Goal: Contribute content: Add original content to the website for others to see

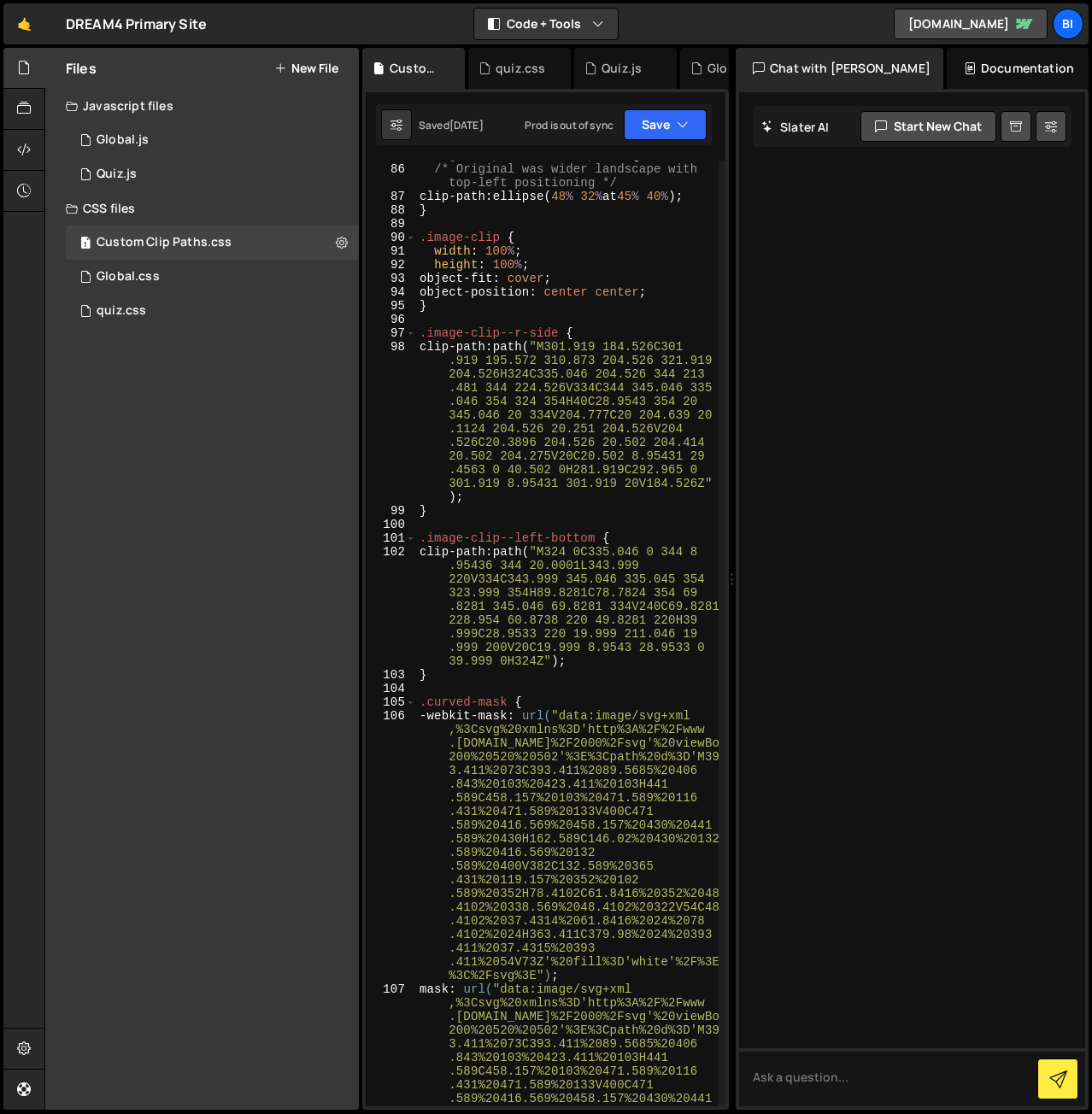
scroll to position [1898, 0]
click at [198, 138] on div "1 Global.js 0" at bounding box center [212, 140] width 293 height 34
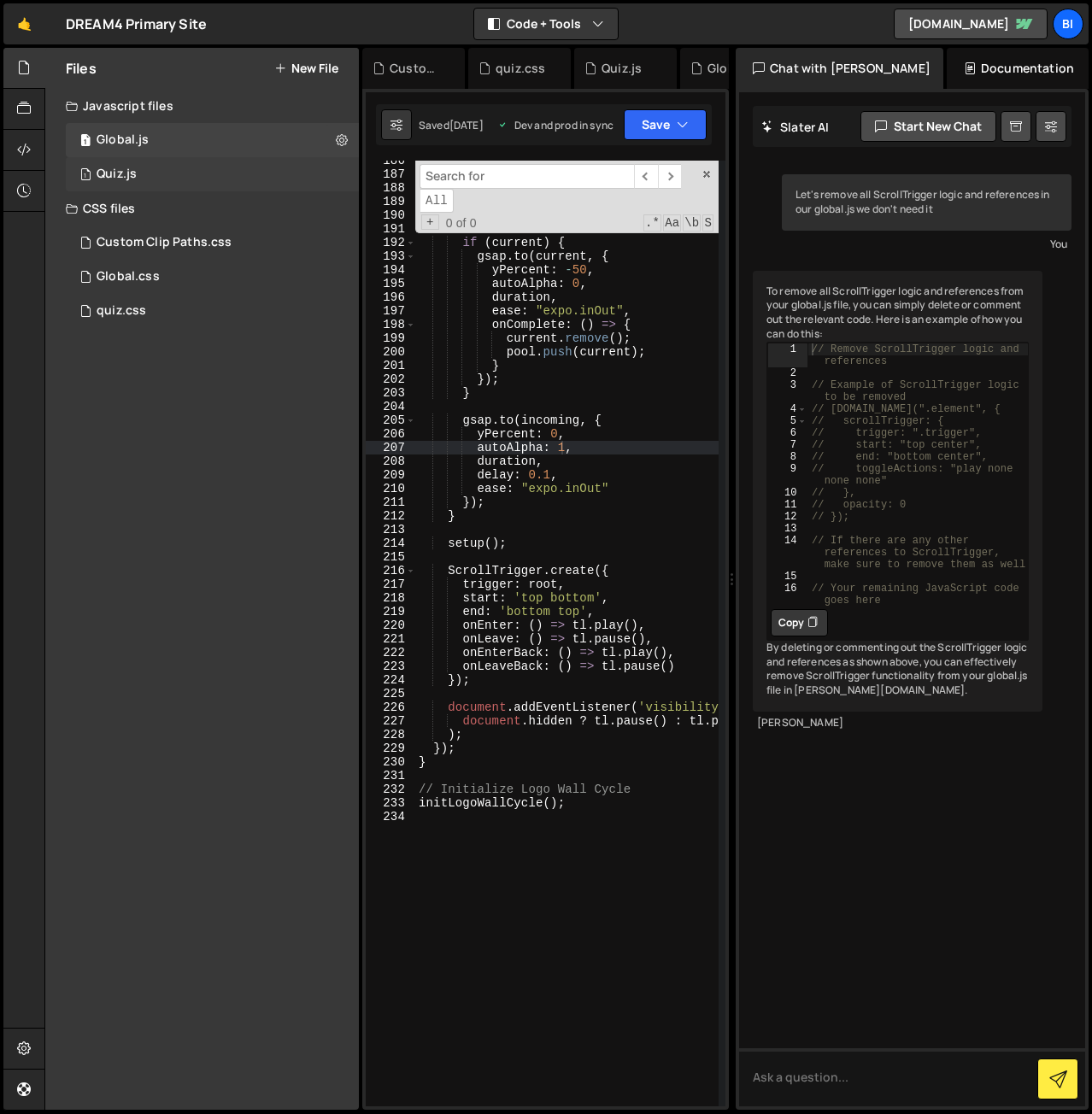
click at [178, 180] on div "1 Quiz.js 0" at bounding box center [212, 174] width 293 height 34
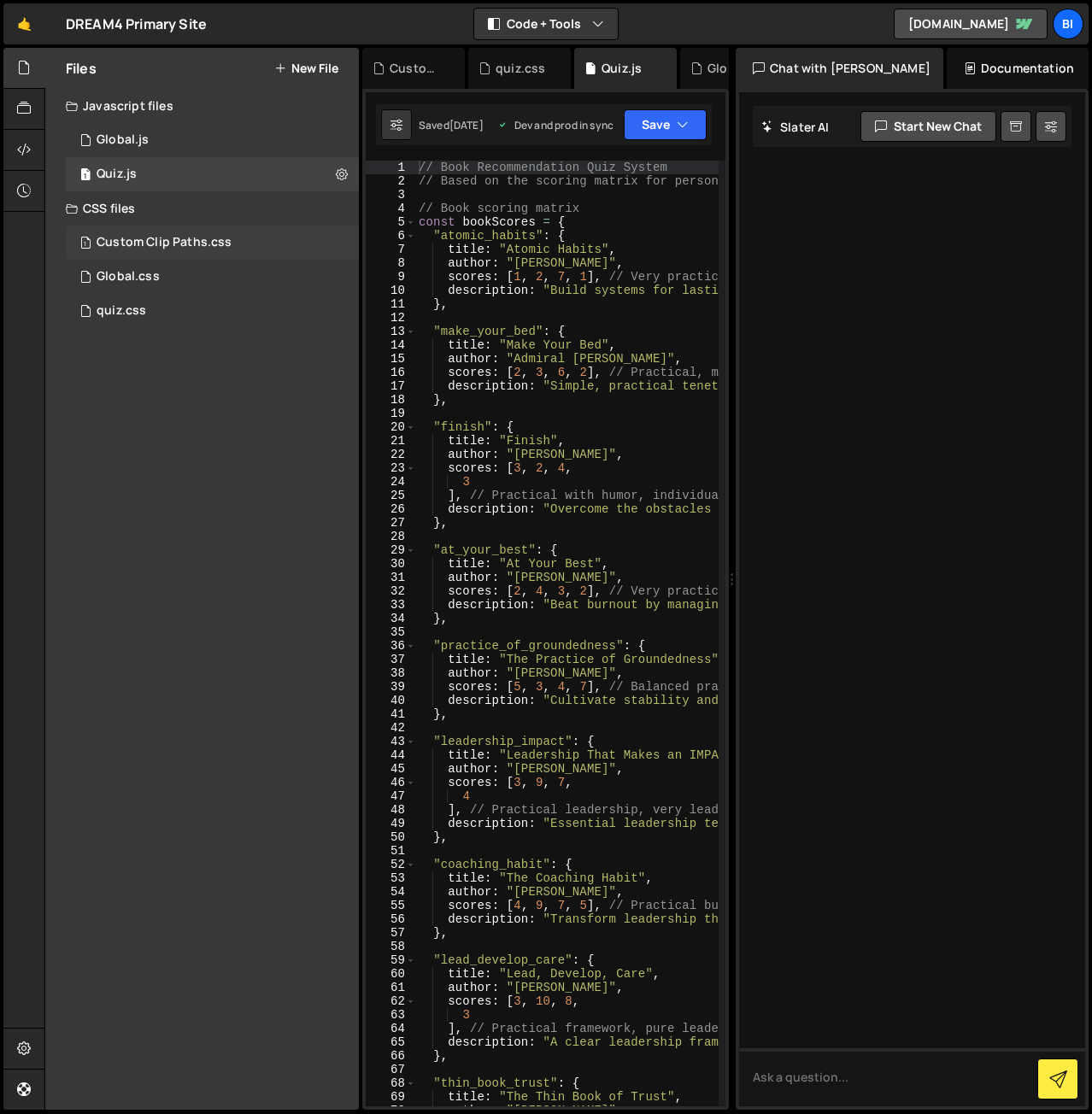
drag, startPoint x: 144, startPoint y: 110, endPoint x: 99, endPoint y: 258, distance: 154.7
click at [139, 125] on div "Files New File Javascript files 1 Global.js 0 1 Quiz.js 0 CSS files 1 Custom Cl…" at bounding box center [202, 578] width 314 height 1062
click at [140, 148] on div "1 Global.js 0" at bounding box center [212, 140] width 293 height 34
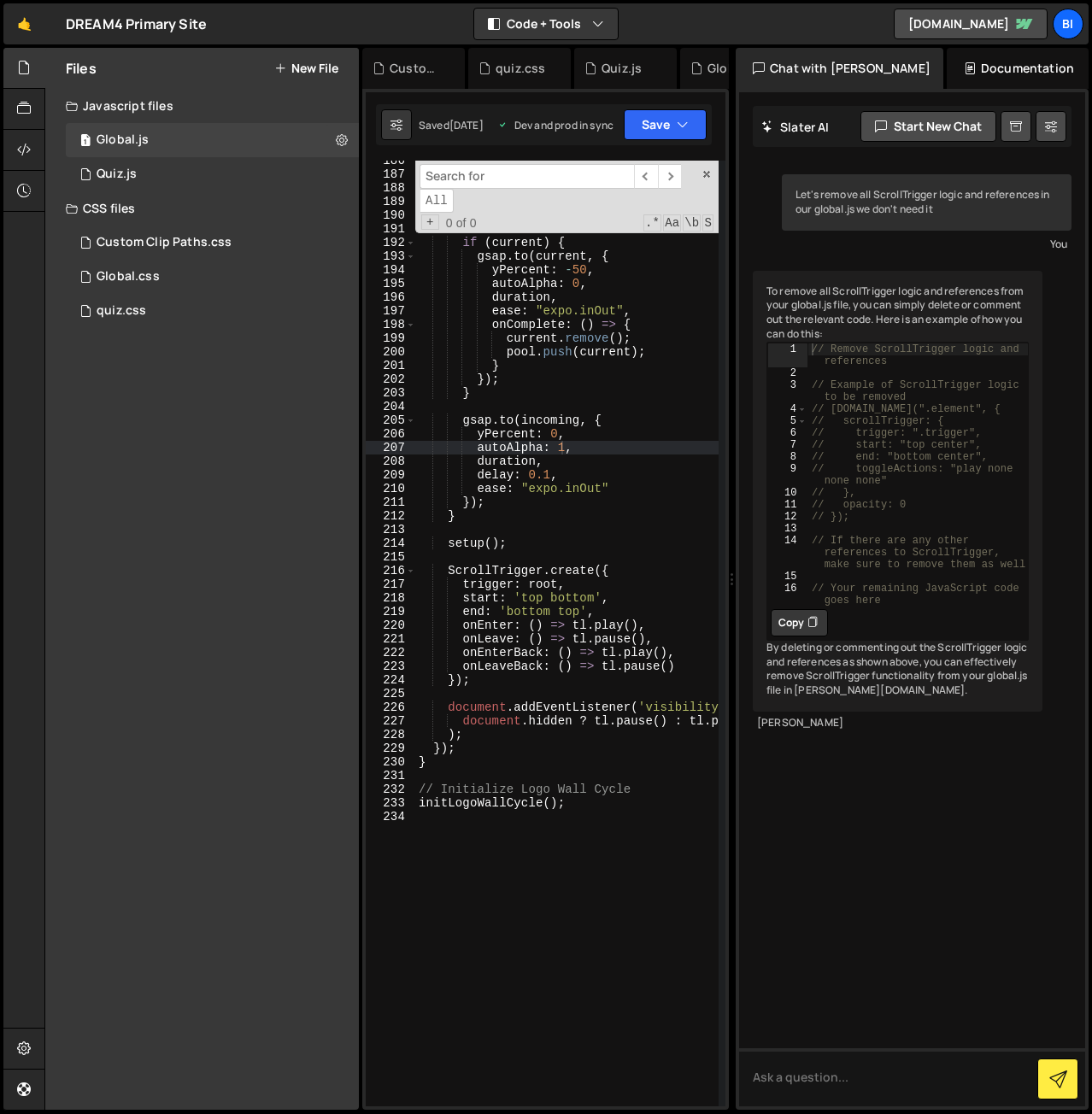
click at [706, 167] on div "​ ​ All Replace All + 0 of 0 .* Aa \b S" at bounding box center [567, 197] width 304 height 73
click at [706, 171] on span at bounding box center [706, 174] width 12 height 12
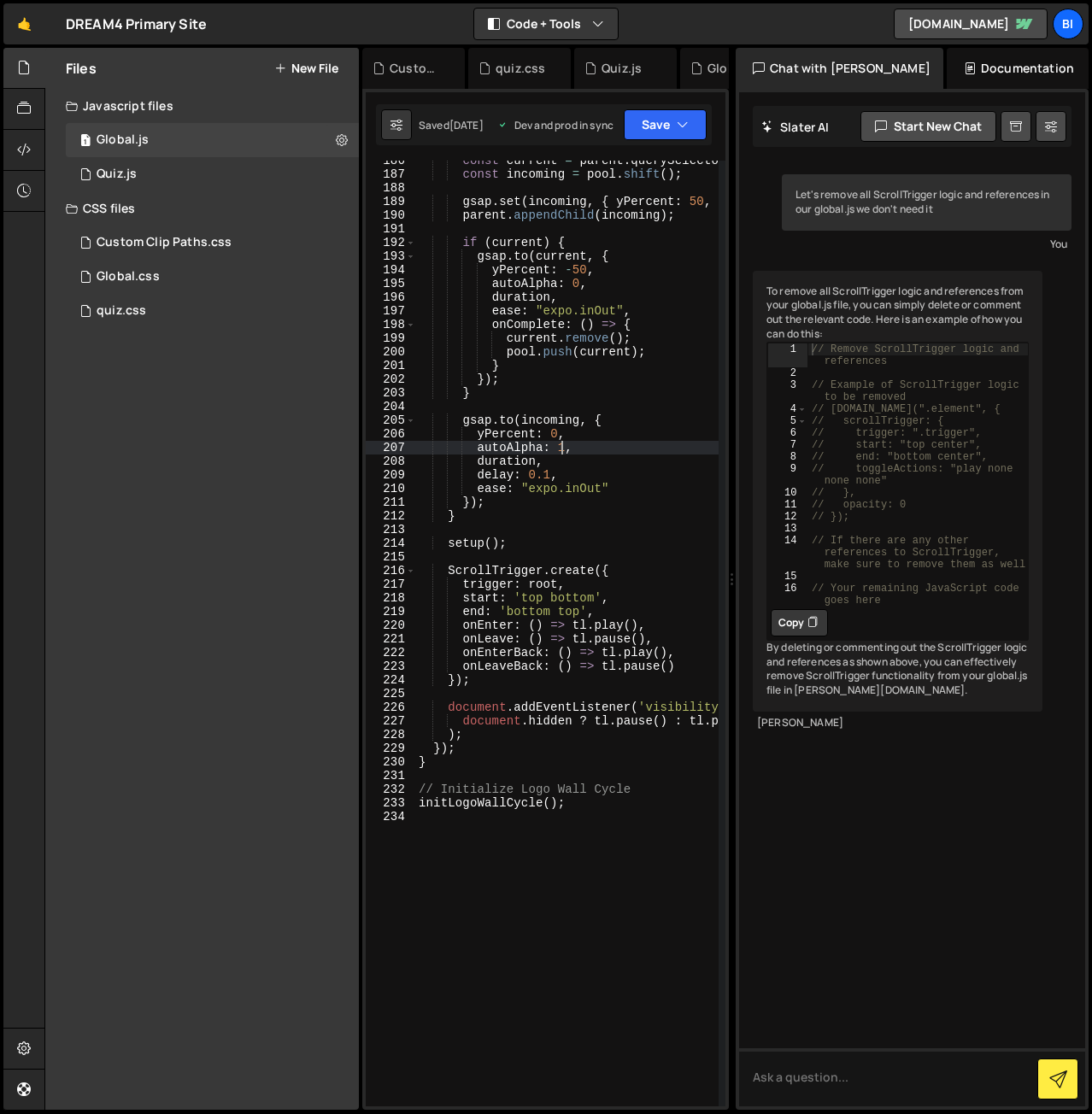
click at [821, 61] on div "Chat with [PERSON_NAME]" at bounding box center [839, 68] width 208 height 41
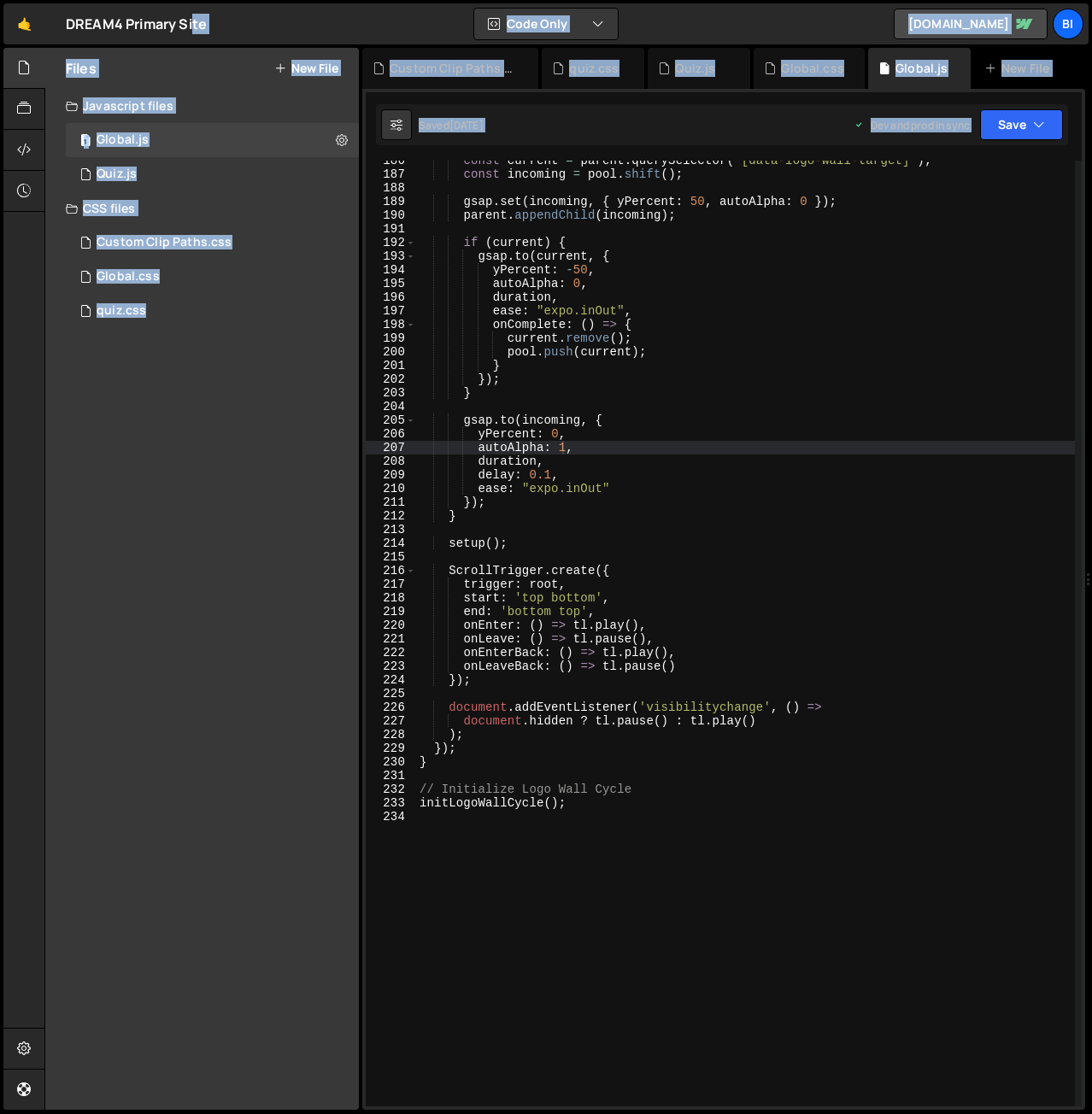
scroll to position [2604, 0]
drag, startPoint x: 731, startPoint y: 196, endPoint x: 1101, endPoint y: 209, distance: 370.2
click at [1091, 209] on html "Projects [GEOGRAPHIC_DATA] Blog Bi Projects Your Teams Invite team member Accou…" at bounding box center [546, 557] width 1092 height 1114
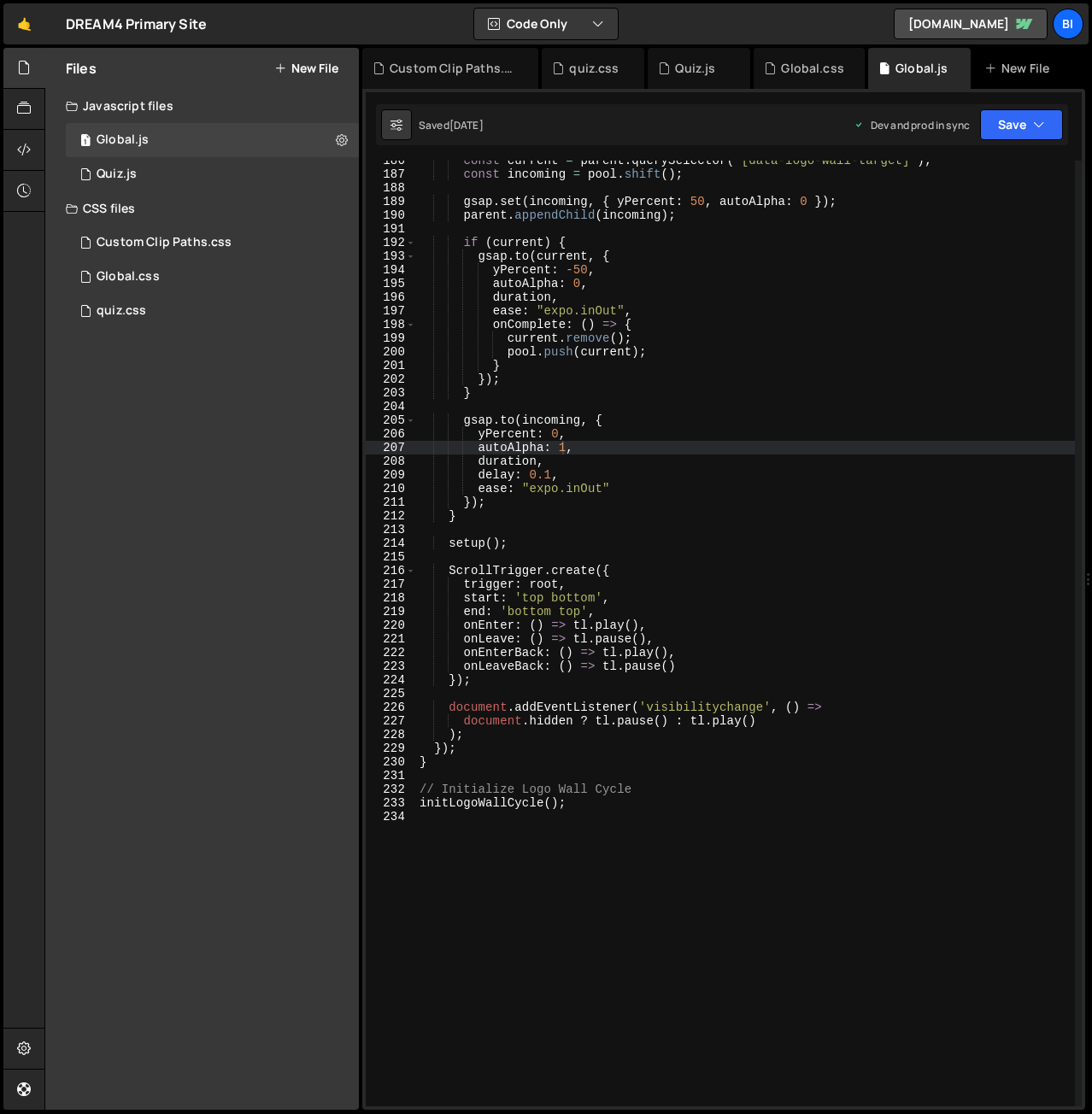
click at [785, 309] on div "const current = parent . querySelector ( '[data-logo-wall-target]' ) ; const in…" at bounding box center [745, 640] width 659 height 973
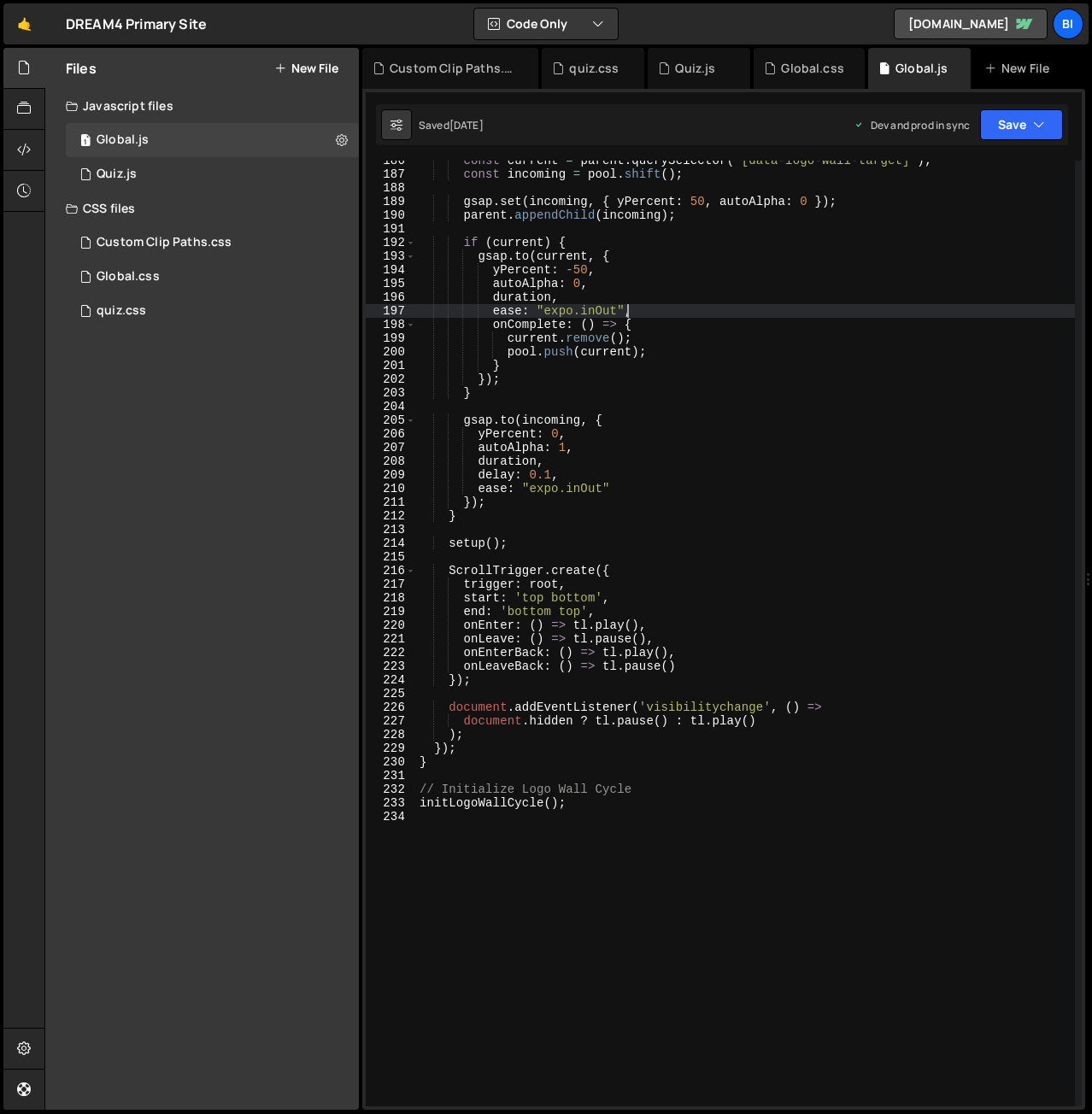
type textarea "initLogoWallCycle();"
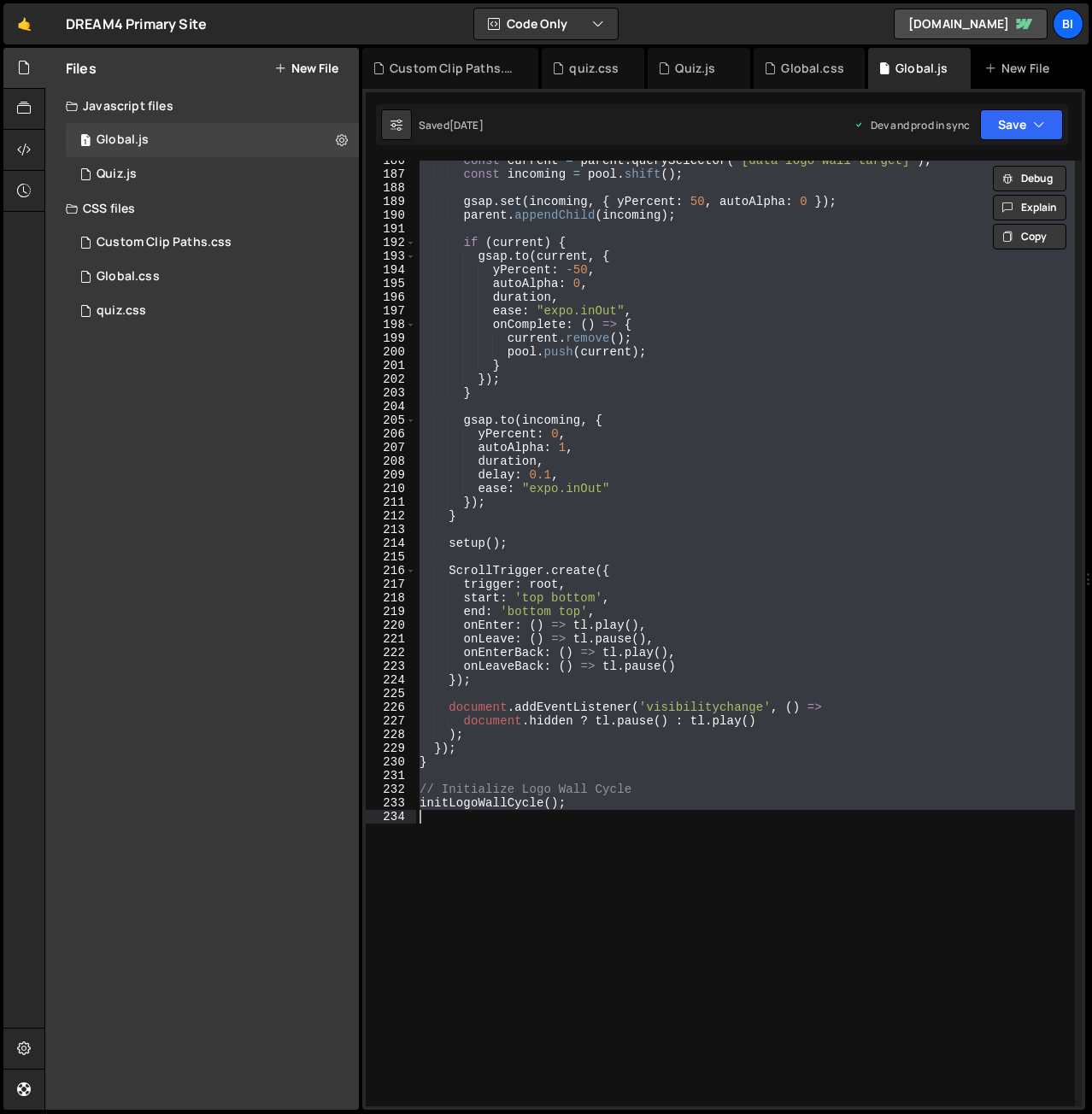
paste textarea
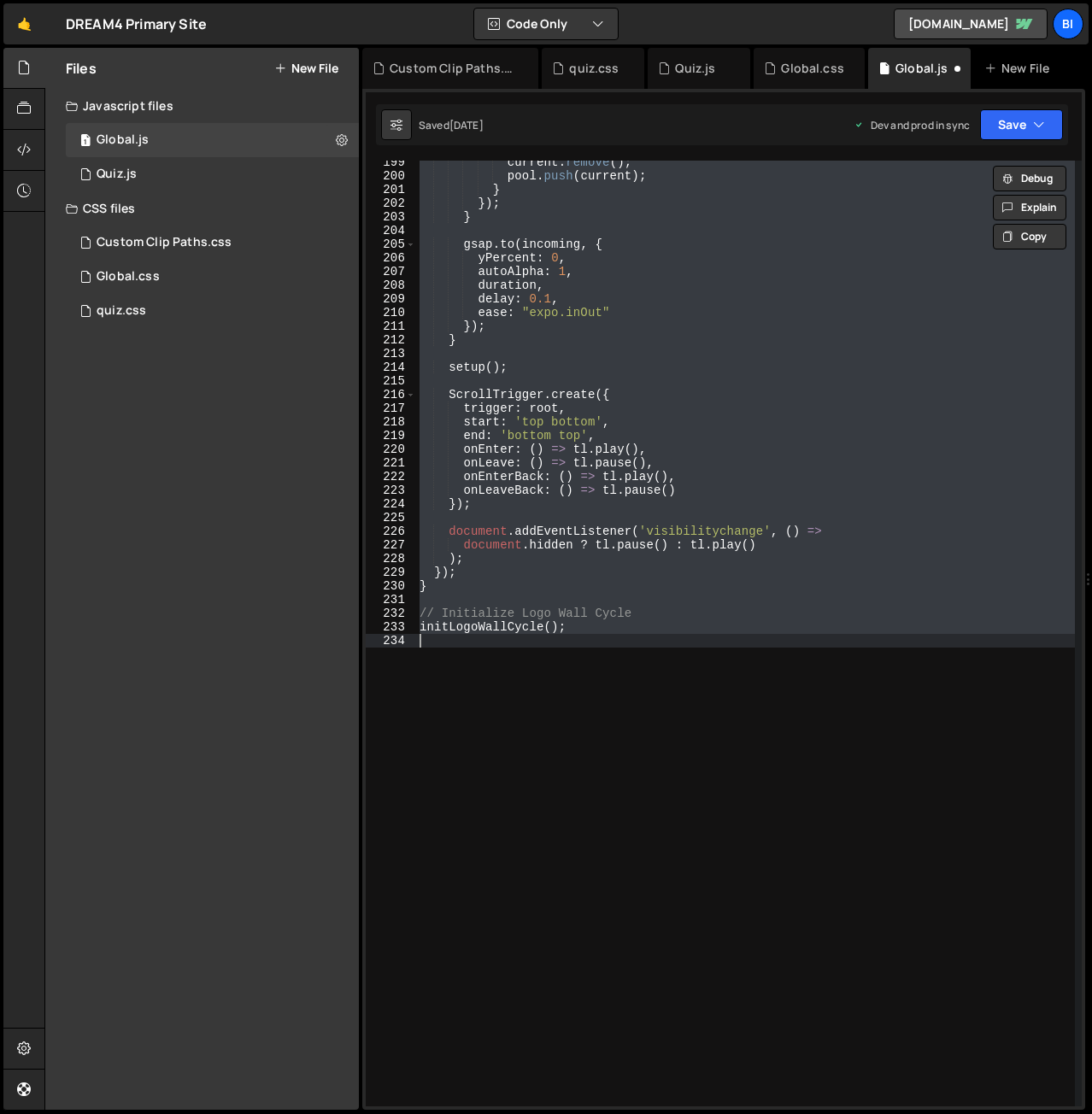
scroll to position [2780, 0]
click at [693, 530] on div "current . remove ( ) ; pool . push ( current ) ; } }) ; } gsap . to ( incoming …" at bounding box center [745, 633] width 659 height 946
type textarea "document.addEventListener('visibilitychange', () =>"
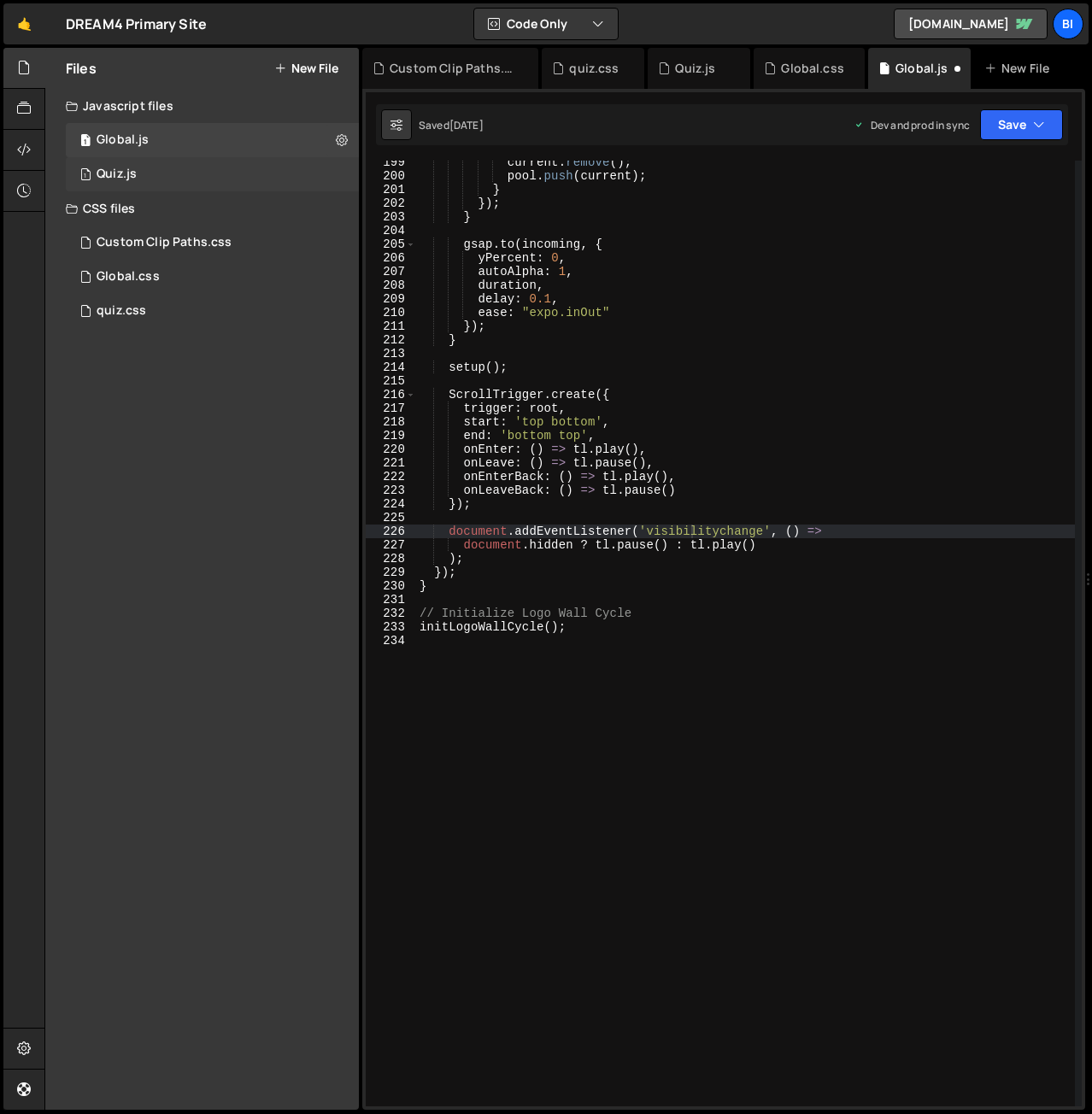
drag, startPoint x: 163, startPoint y: 170, endPoint x: 178, endPoint y: 181, distance: 18.6
click at [163, 170] on div "1 Quiz.js 0" at bounding box center [212, 174] width 293 height 34
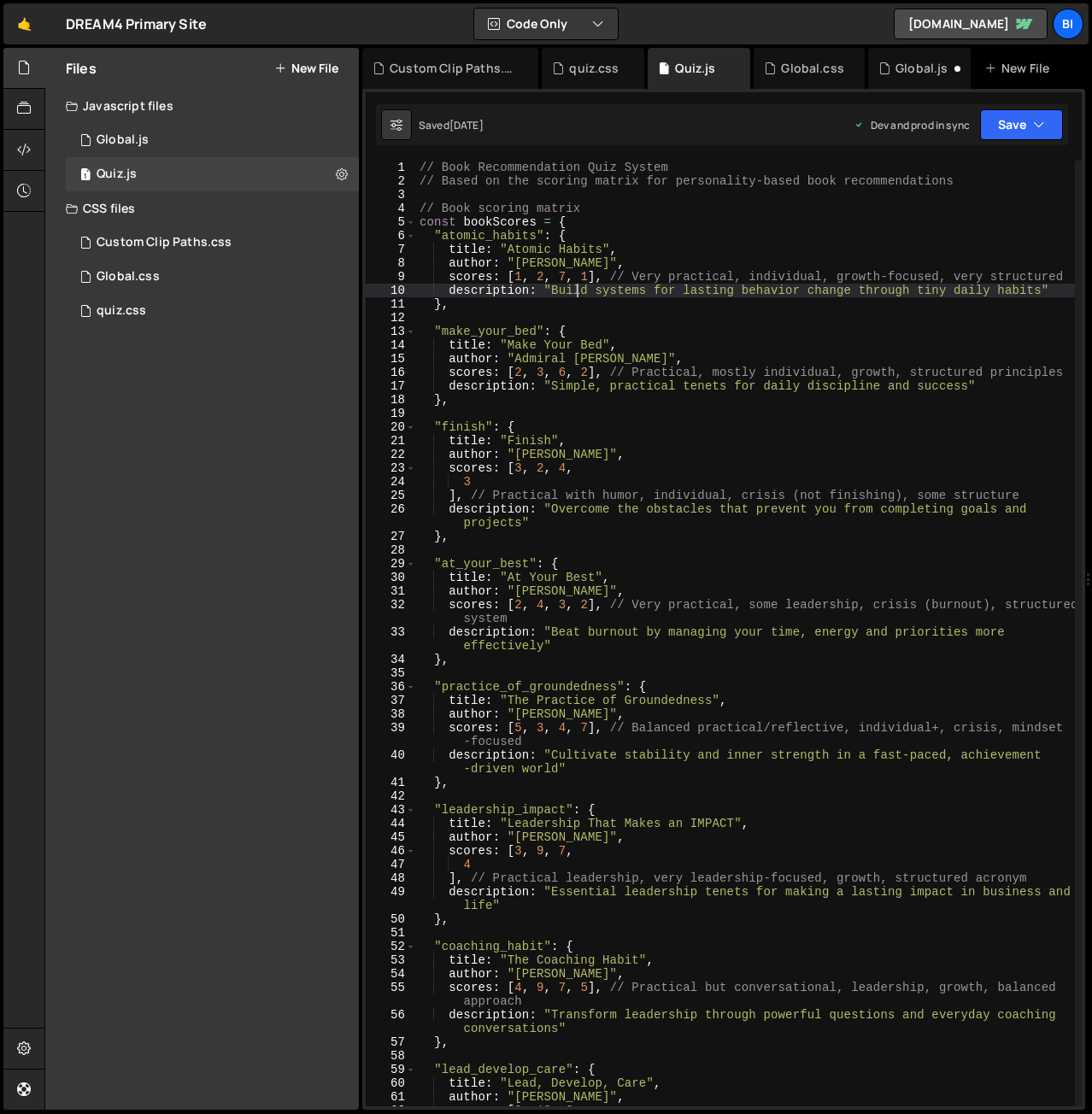
click at [579, 285] on div "// Book Recommendation Quiz System // Based on the scoring matrix for personali…" at bounding box center [745, 646] width 659 height 973
type textarea "};"
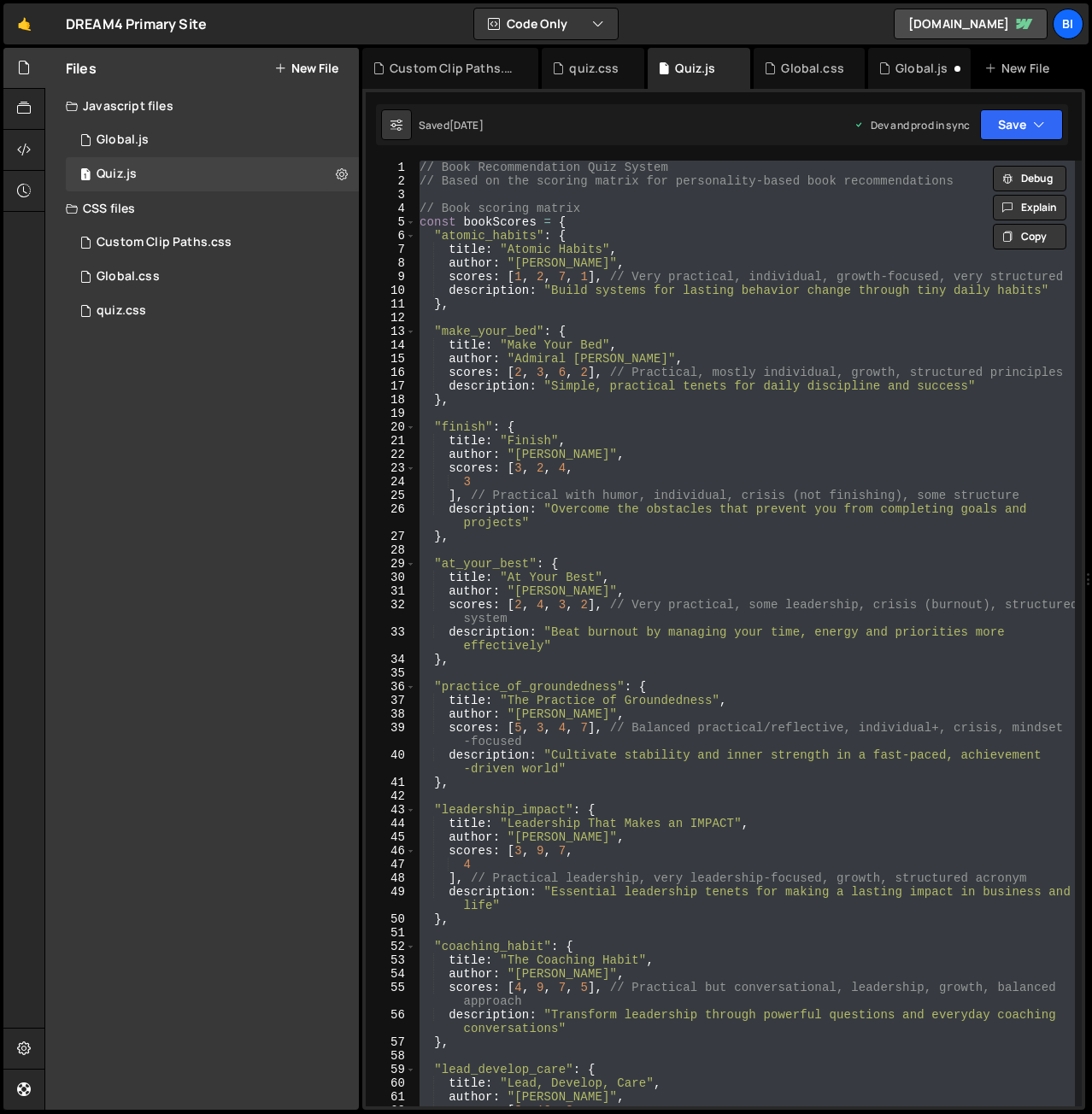
paste textarea
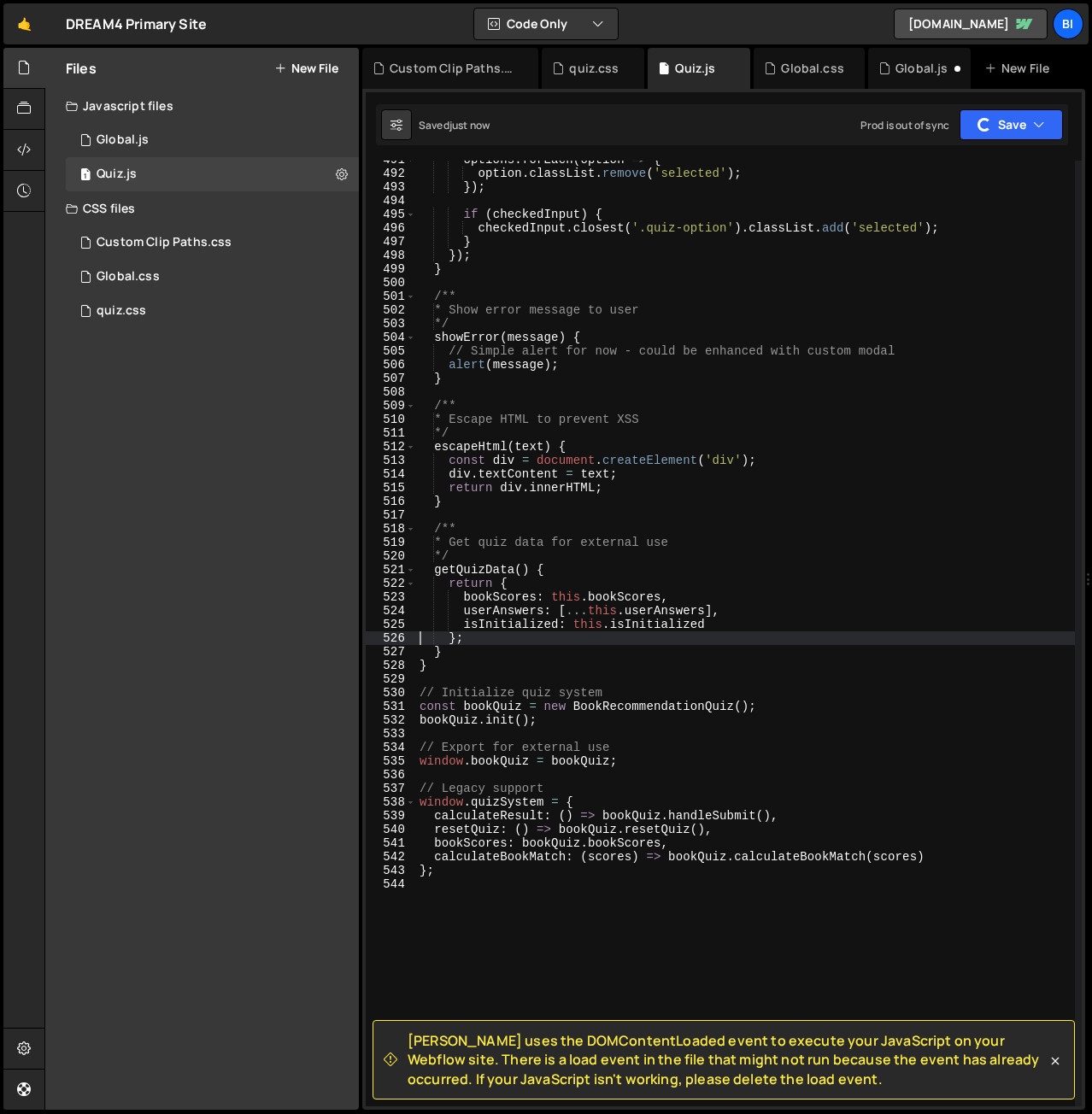
scroll to position [7149, 0]
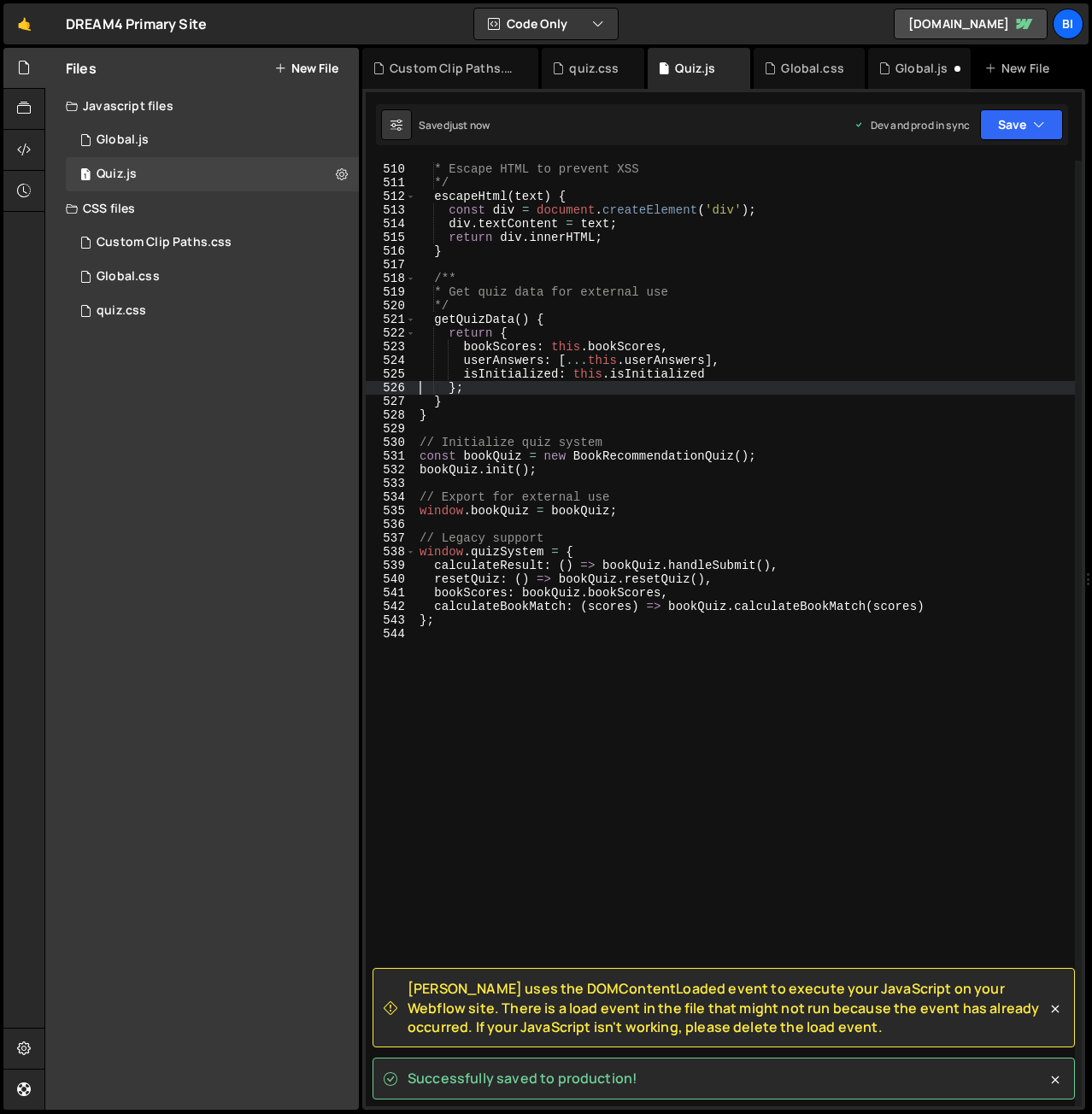
click at [471, 1000] on span "[PERSON_NAME] uses the DOMContentLoaded event to execute your JavaScript on you…" at bounding box center [728, 1007] width 639 height 57
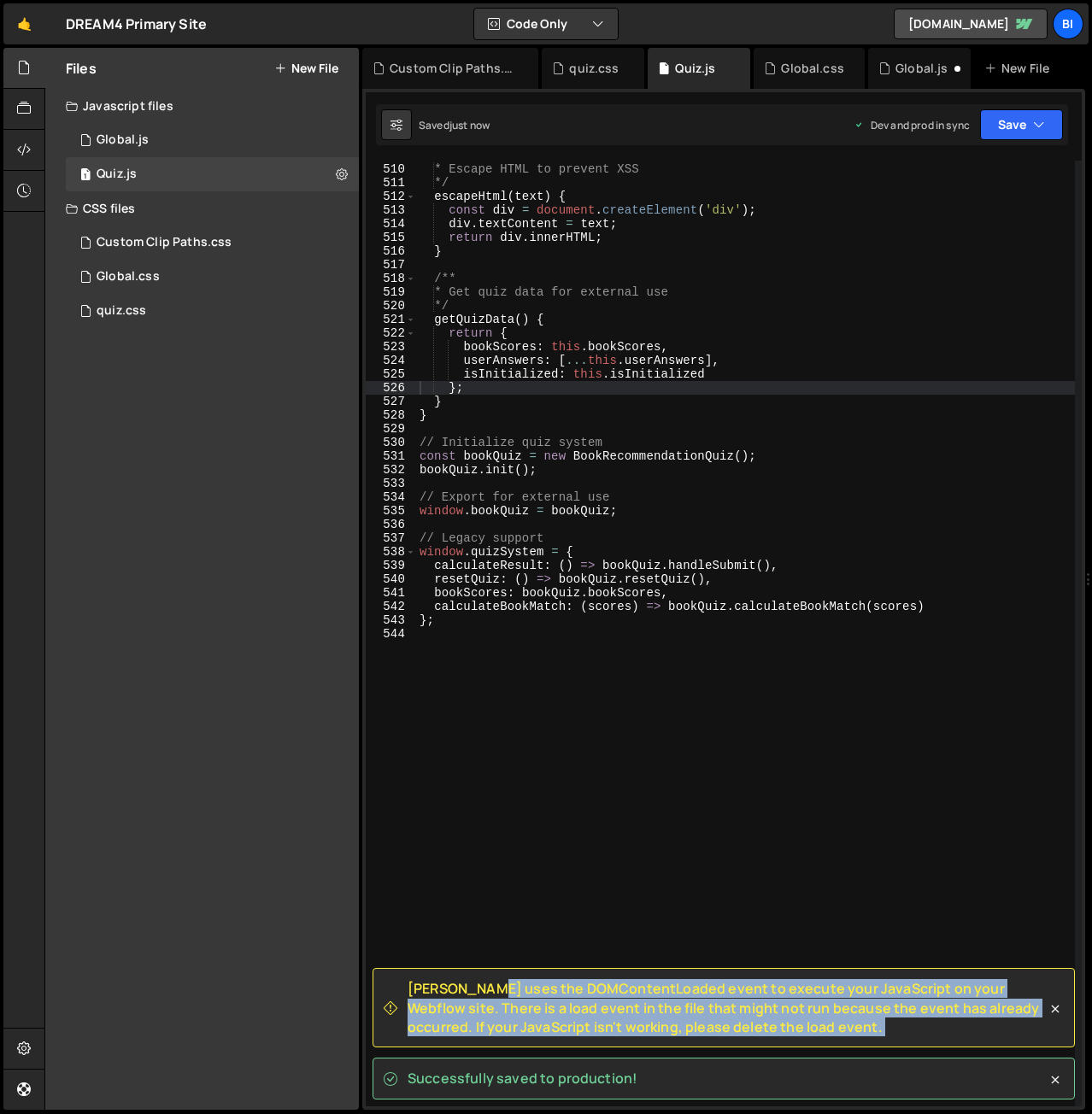
click at [471, 1000] on span "[PERSON_NAME] uses the DOMContentLoaded event to execute your JavaScript on you…" at bounding box center [728, 1007] width 639 height 57
copy div "[PERSON_NAME] uses the DOMContentLoaded event to execute your JavaScript on you…"
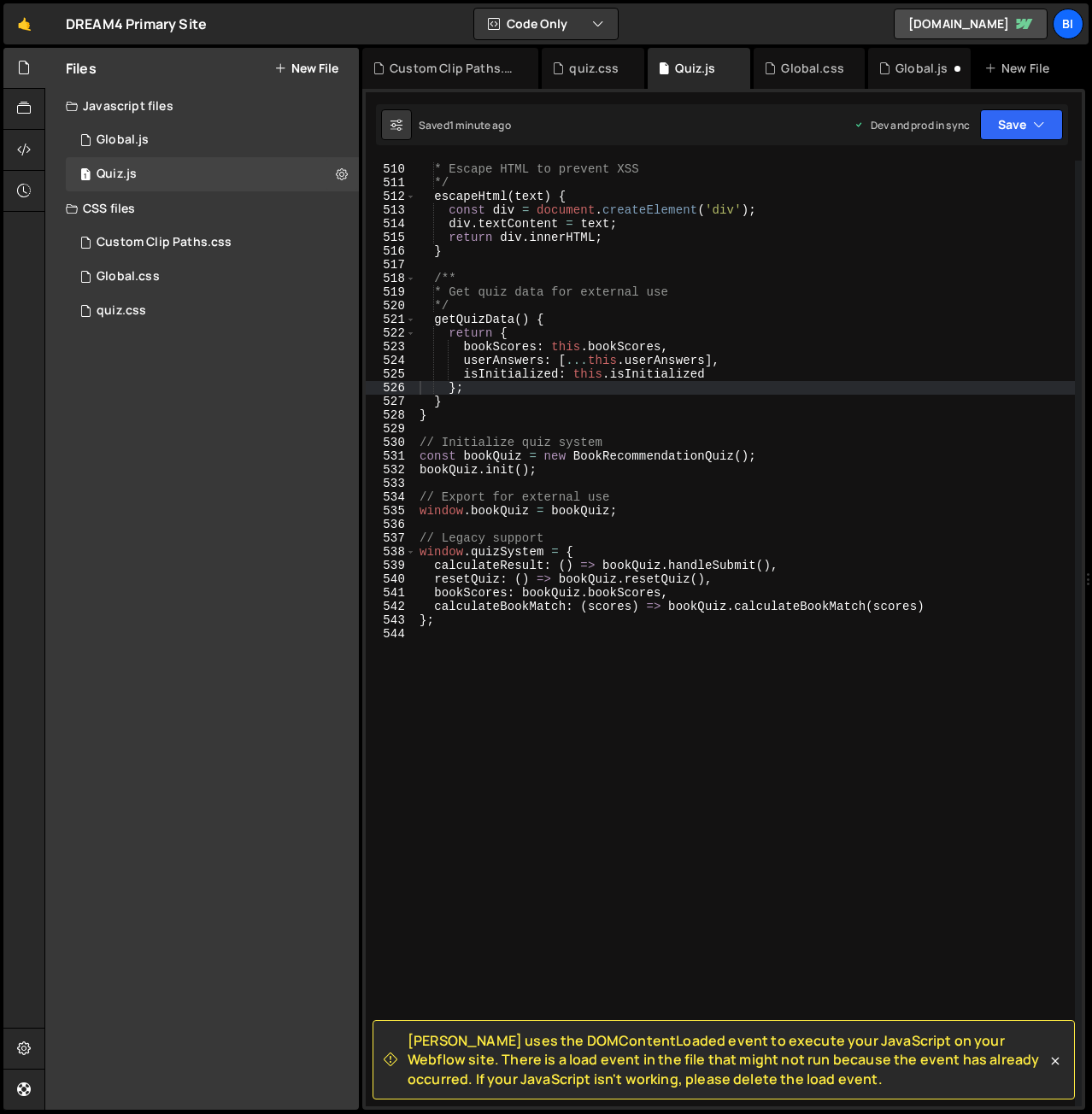
click at [692, 367] on div "/** * Escape HTML to prevent XSS */ escapeHtml ( text ) { const div = document …" at bounding box center [745, 635] width 659 height 973
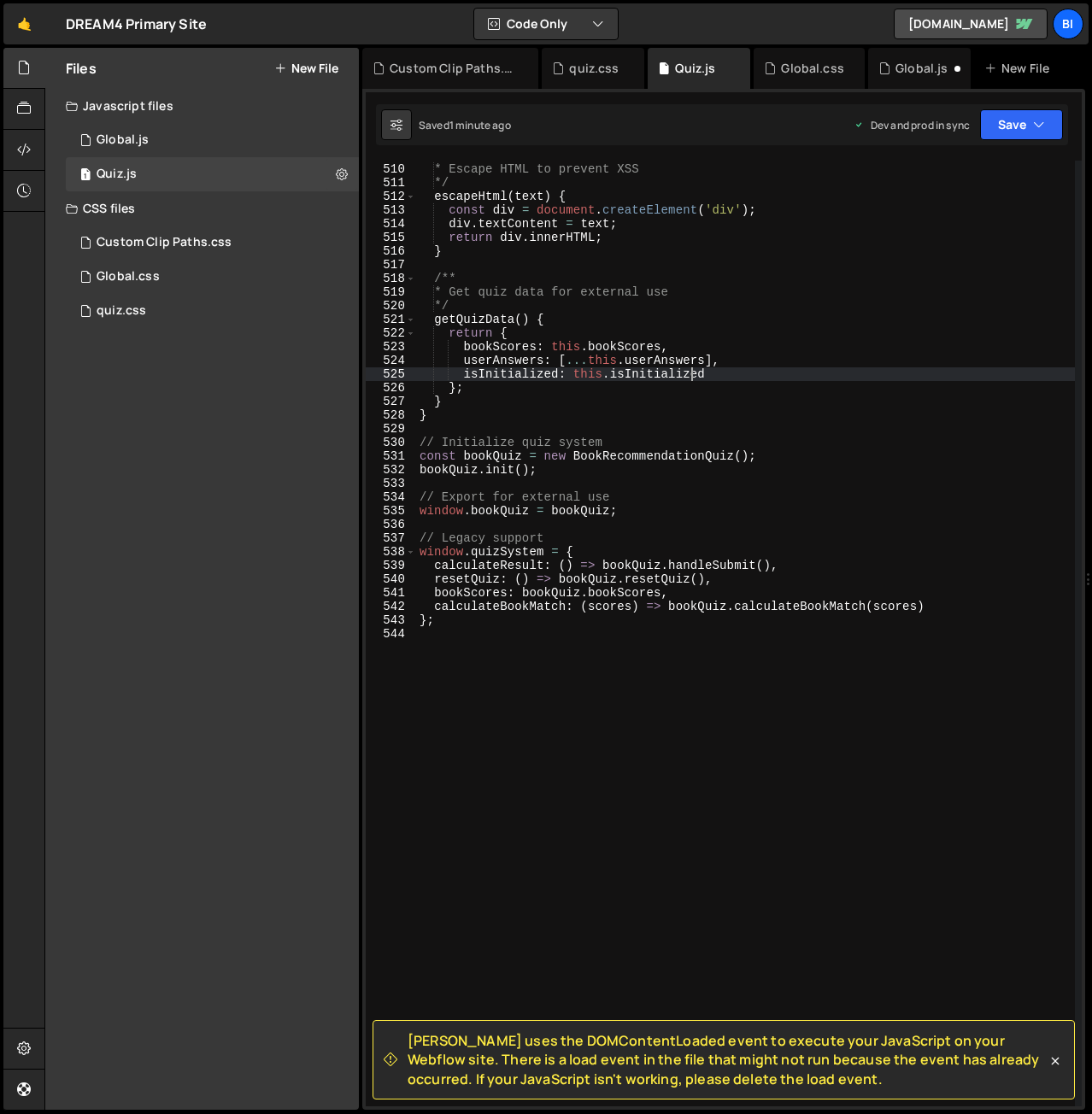
type textarea "};"
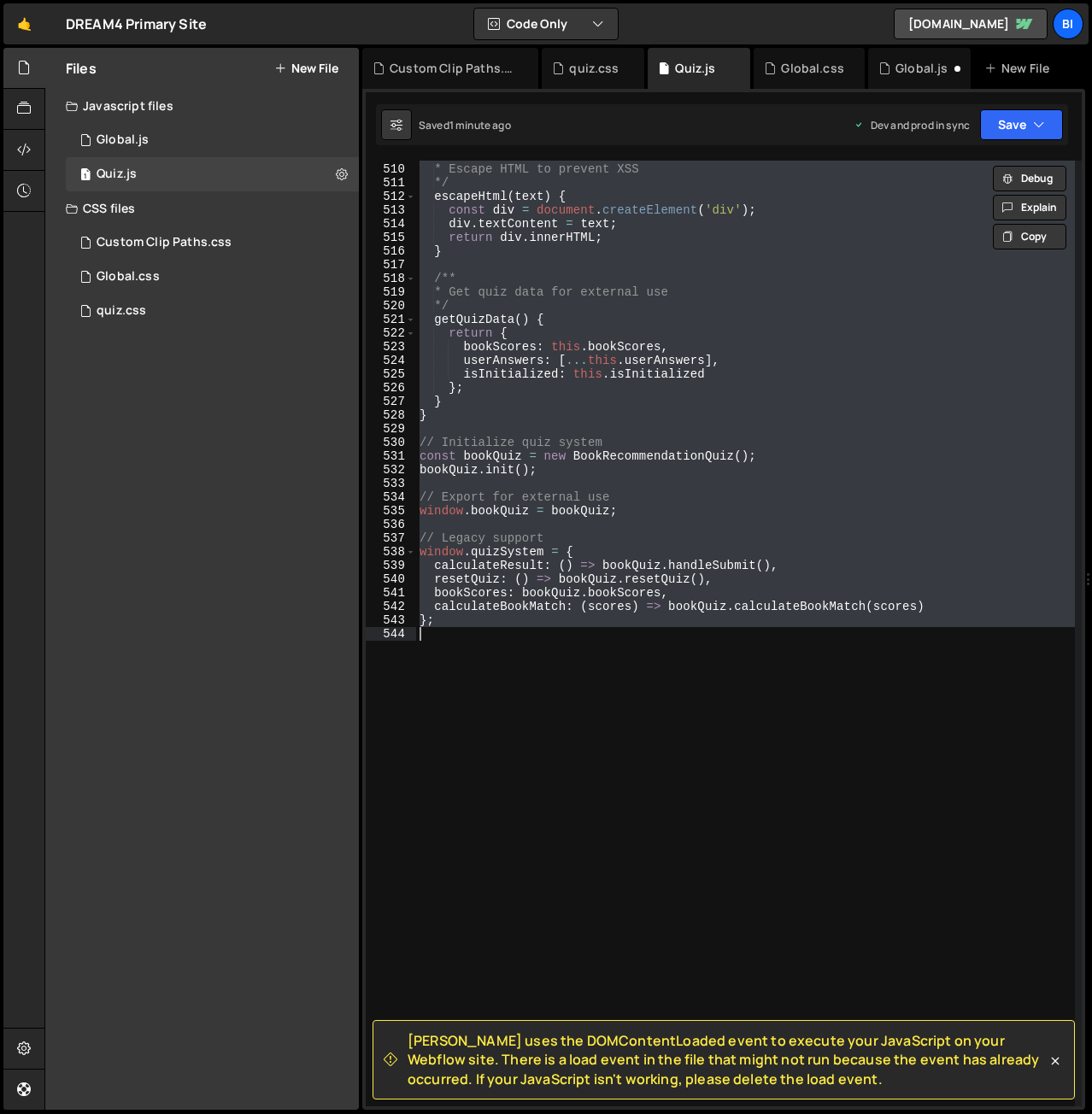
paste textarea
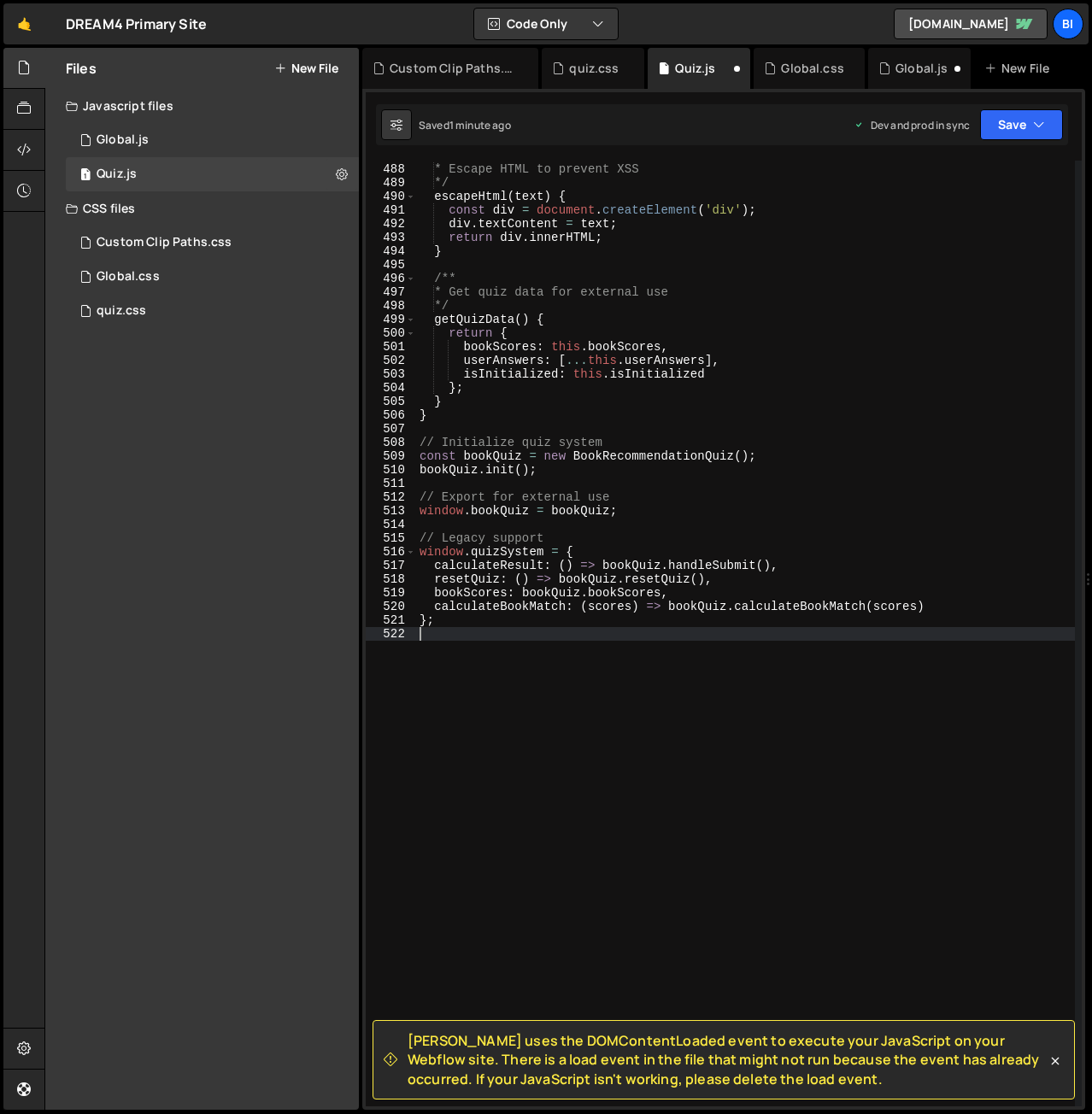
scroll to position [6848, 0]
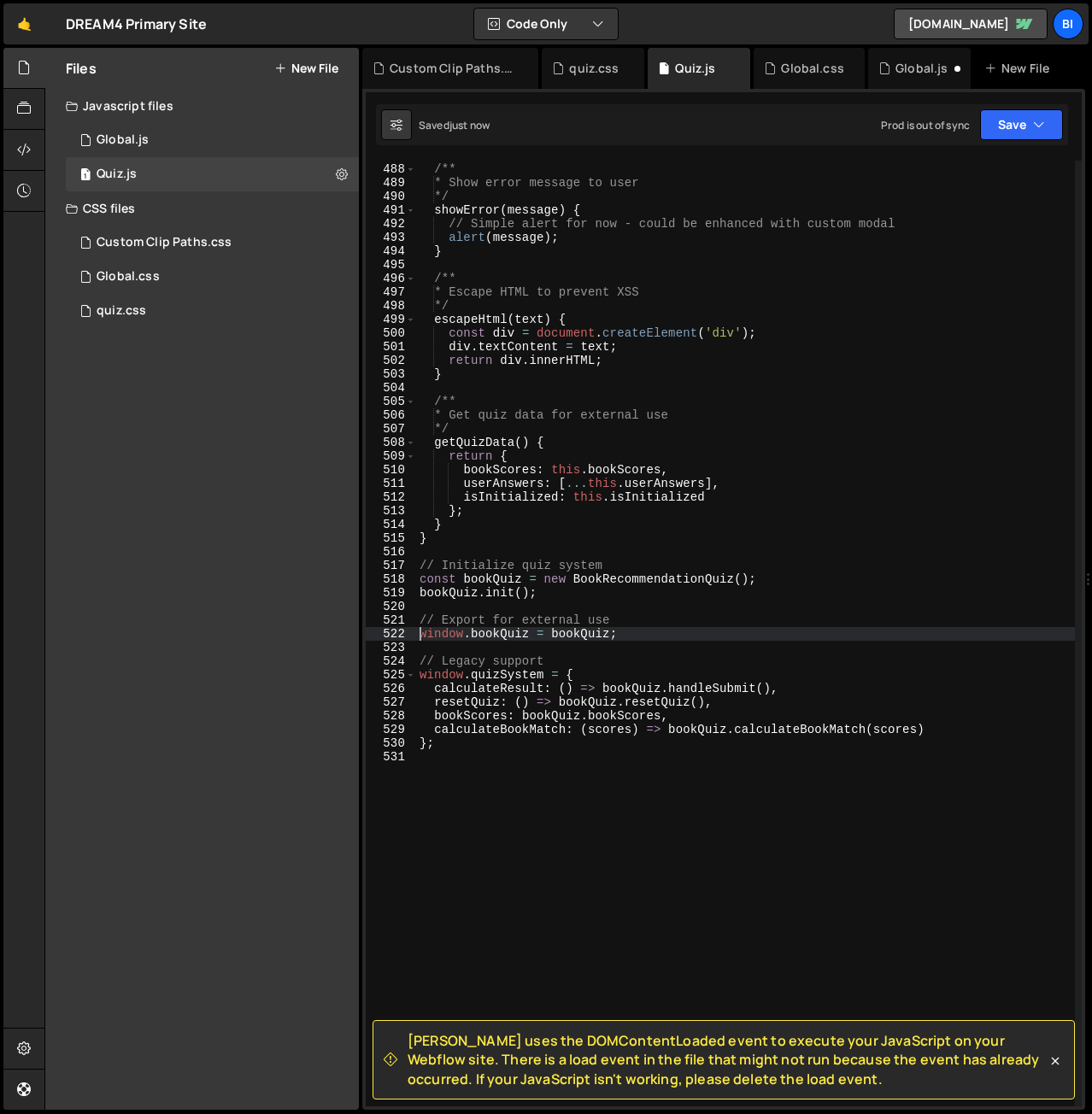
type textarea "};"
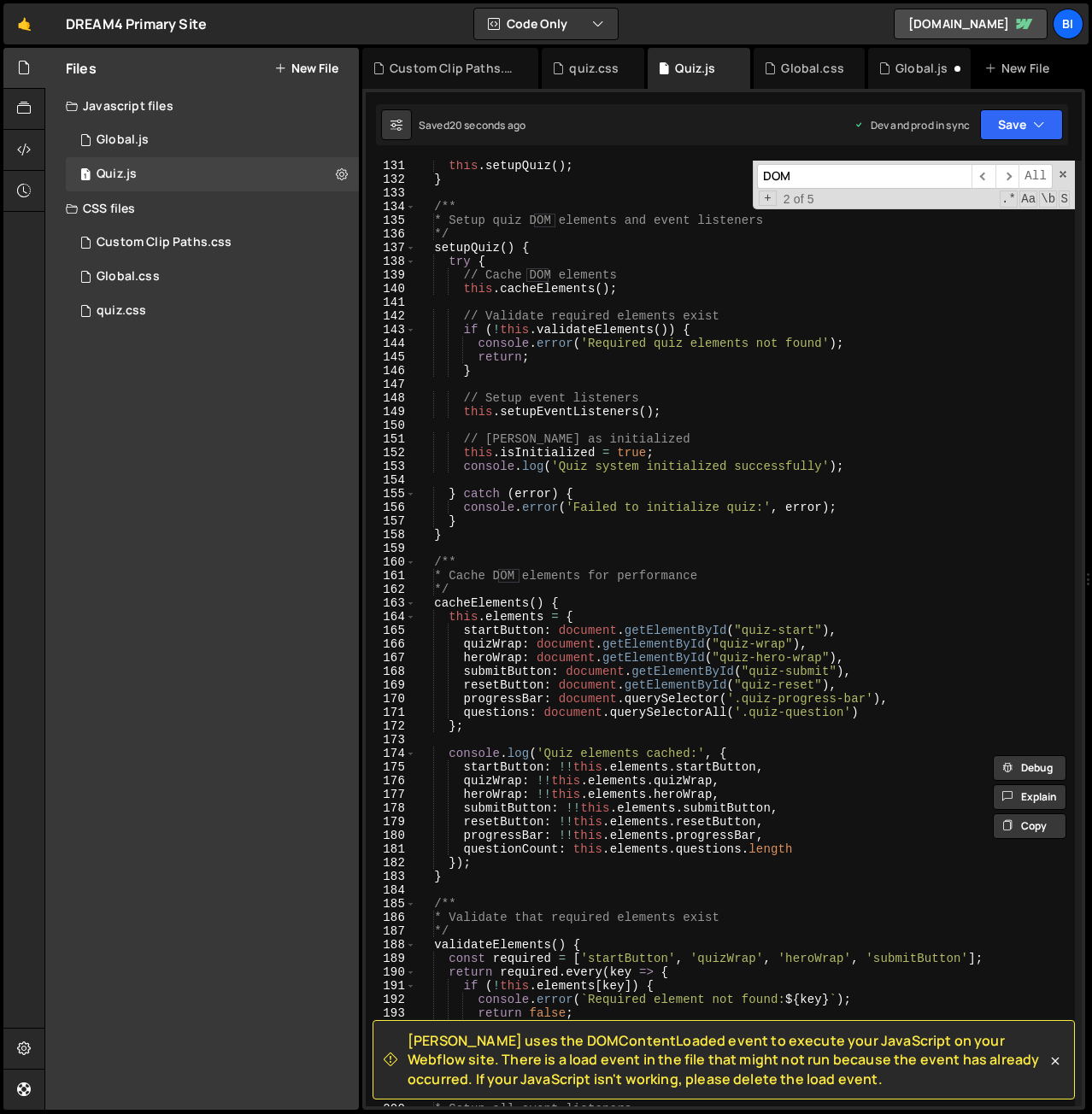
scroll to position [1943, 0]
type input "DOM"
click at [770, 609] on div "this . setupQuiz ( ) ; } /** * Setup quiz DOM elements and event listeners */ s…" at bounding box center [745, 645] width 659 height 973
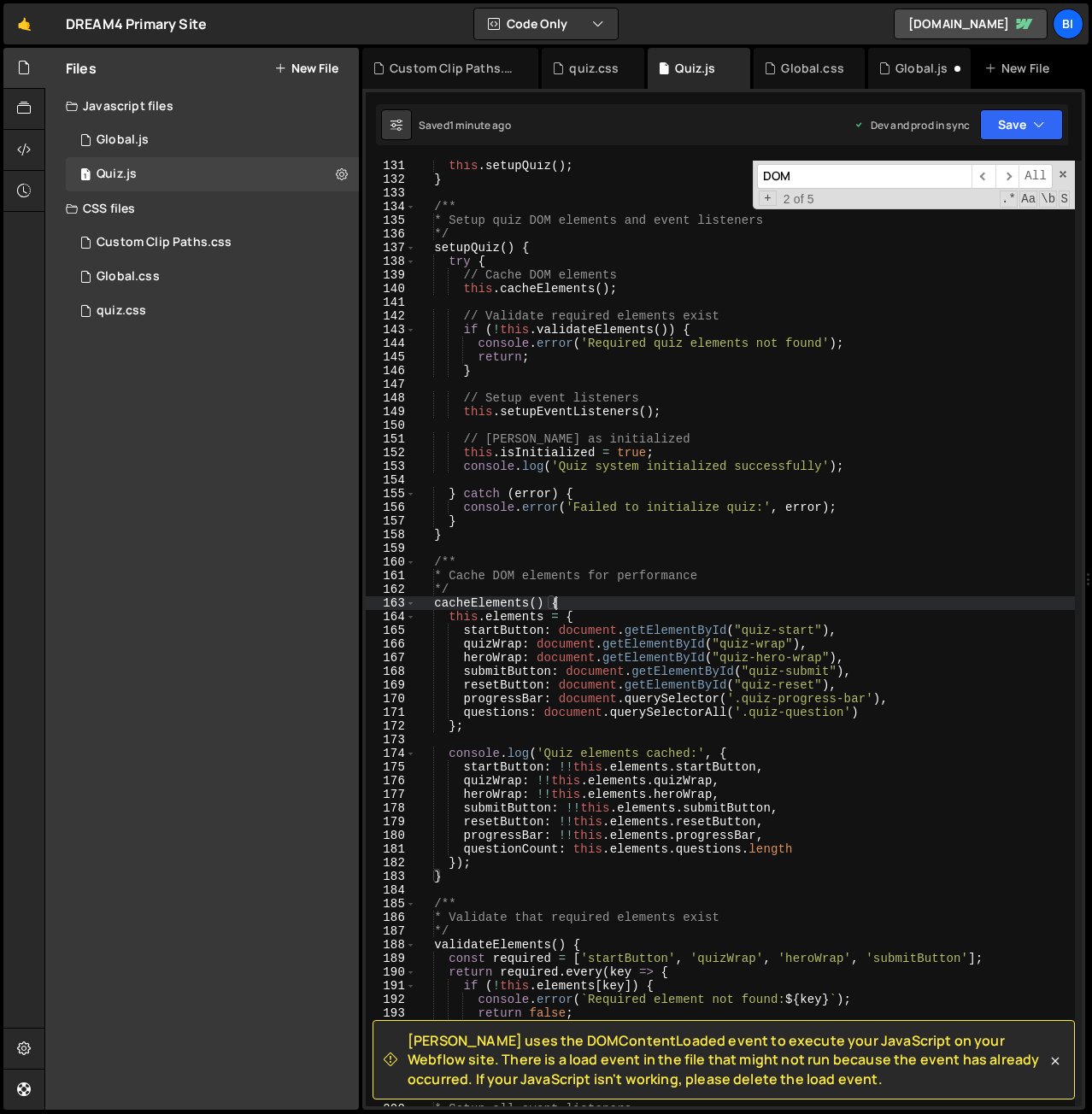
type textarea "};"
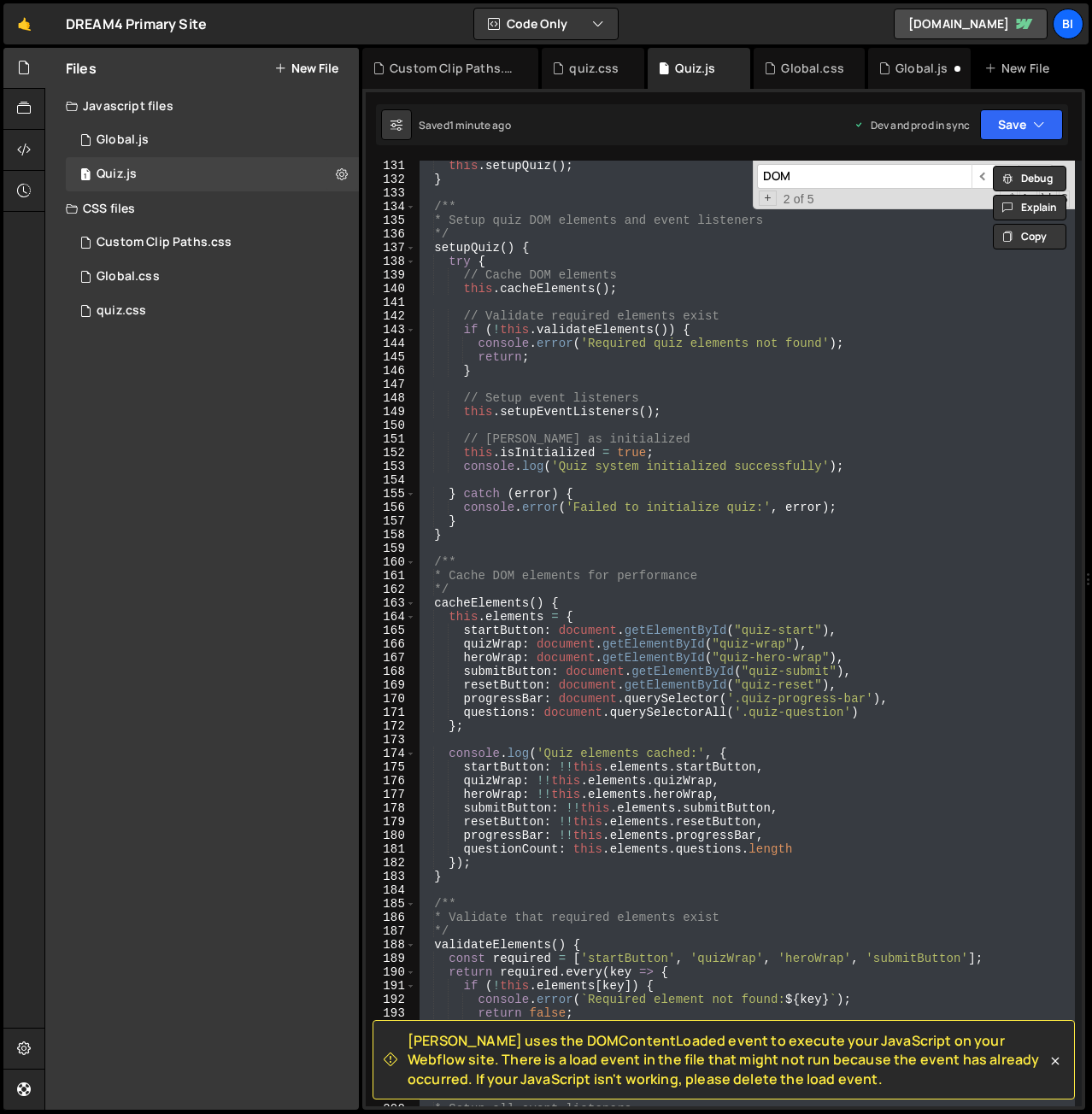
paste textarea
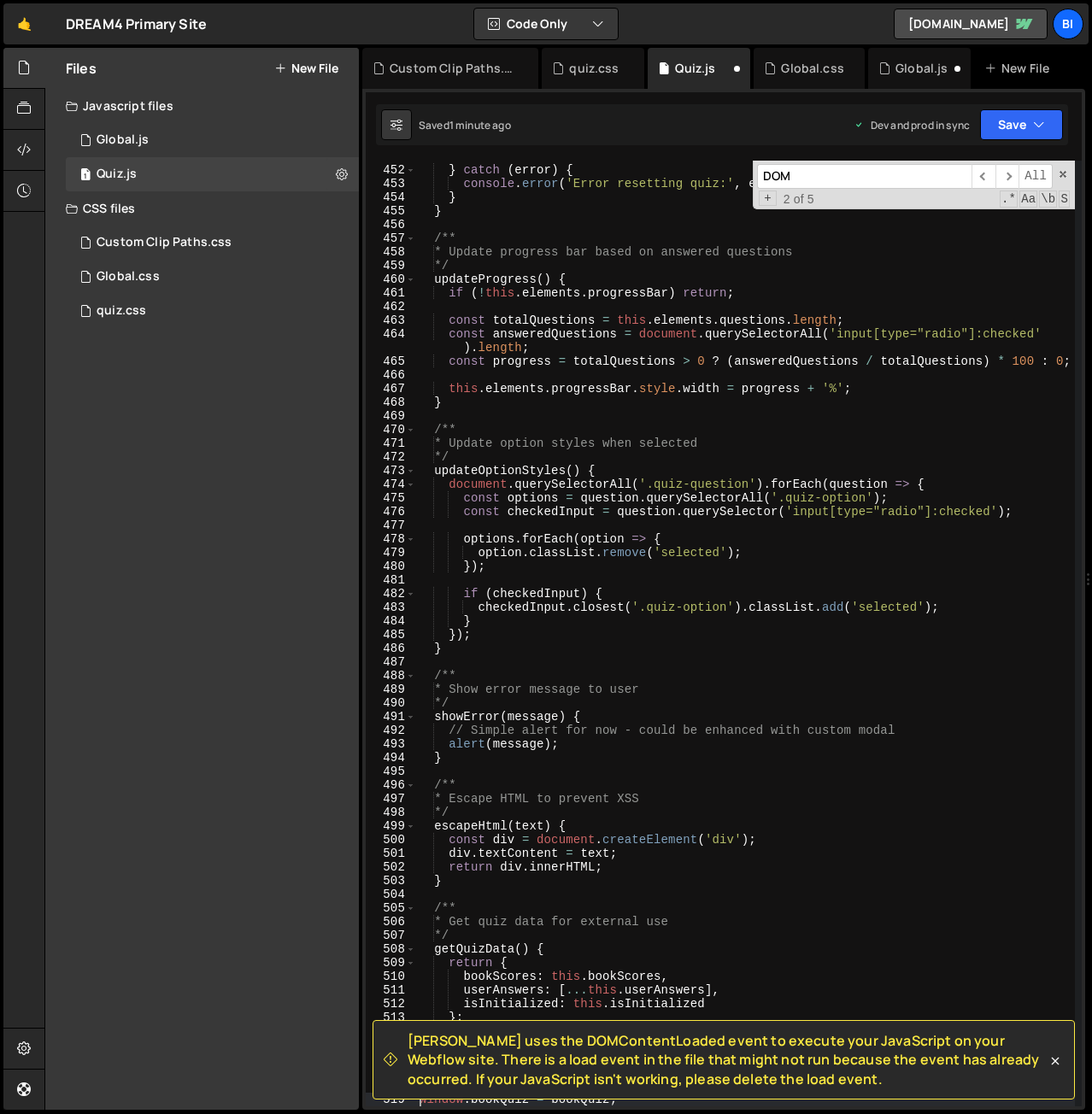
scroll to position [6341, 0]
type textarea "bookScores: this.bookScores,"
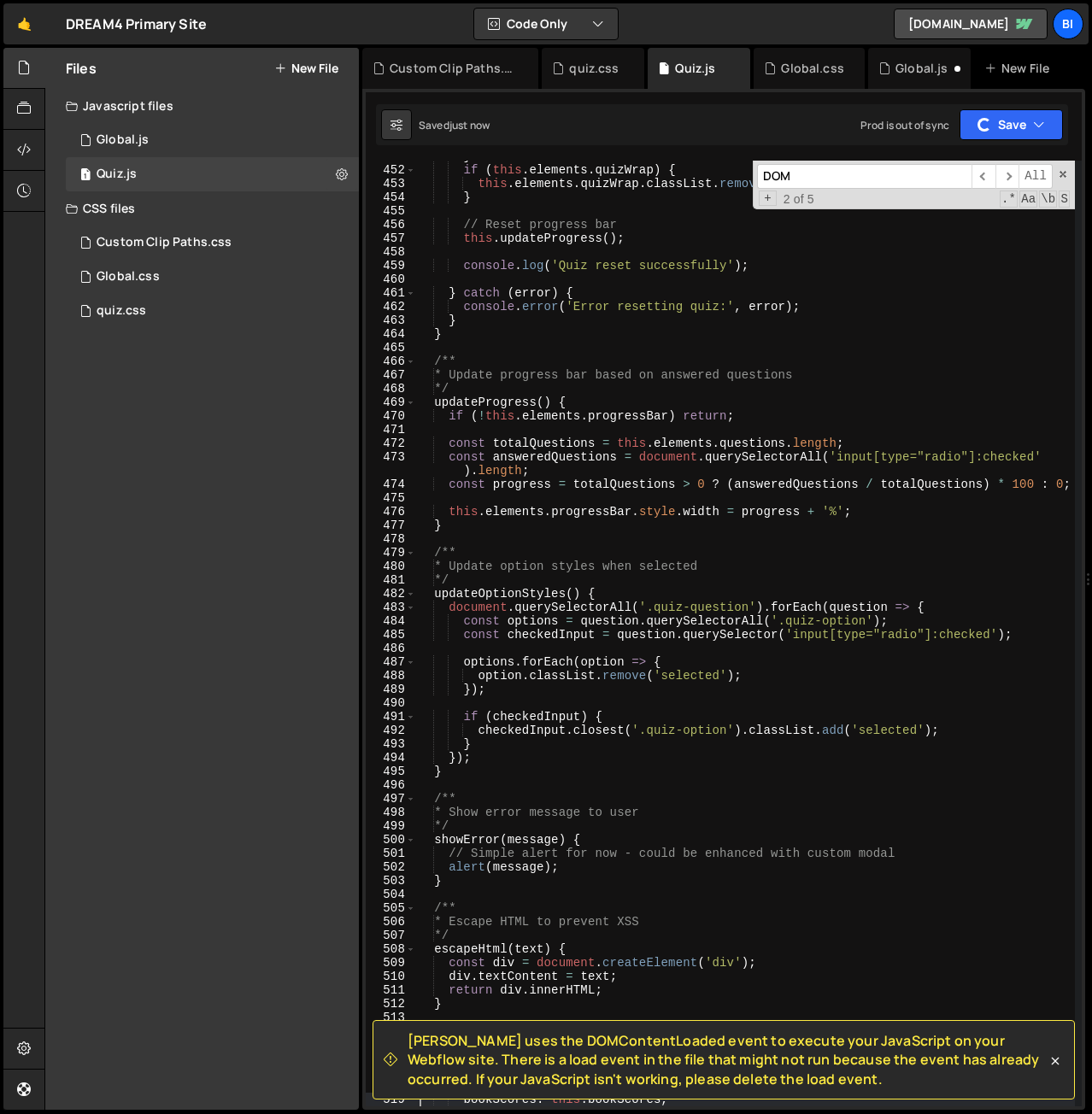
click at [1066, 170] on span at bounding box center [1063, 174] width 12 height 12
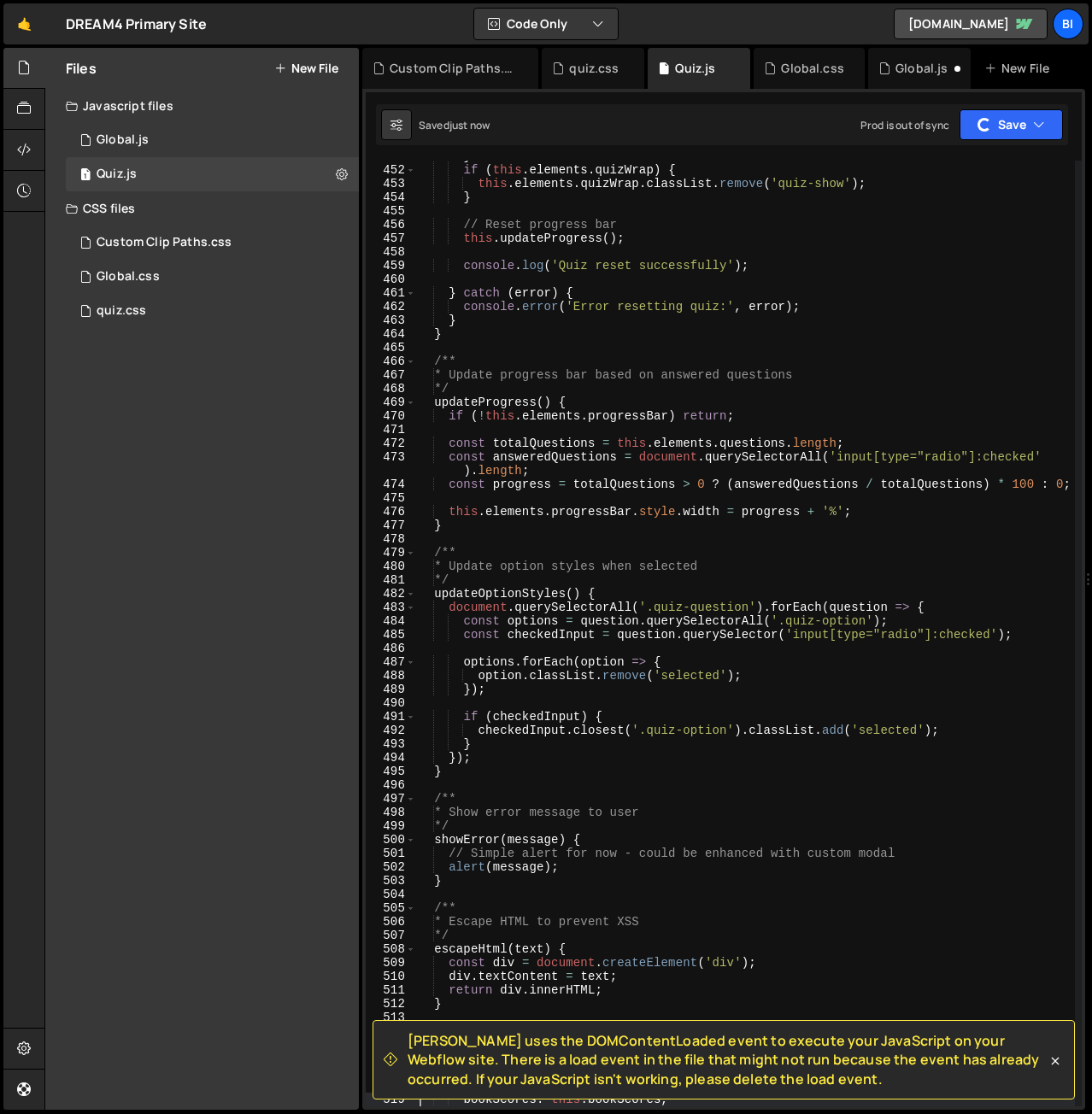
click at [751, 496] on div "} if ( this . elements . quizWrap ) { this . elements . quizWrap . classList . …" at bounding box center [745, 636] width 659 height 973
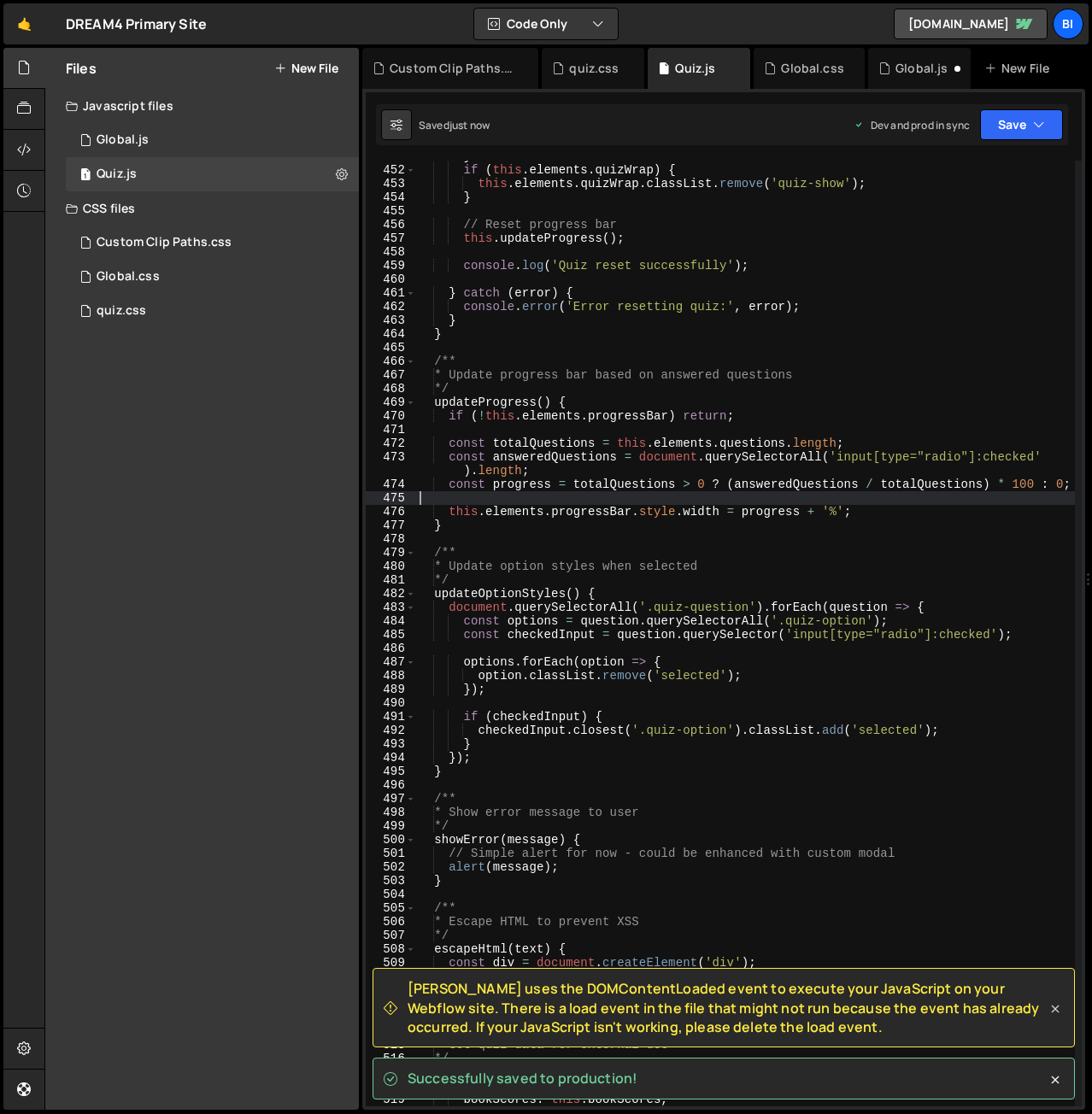
click at [1055, 1009] on icon at bounding box center [1056, 1010] width 7 height 7
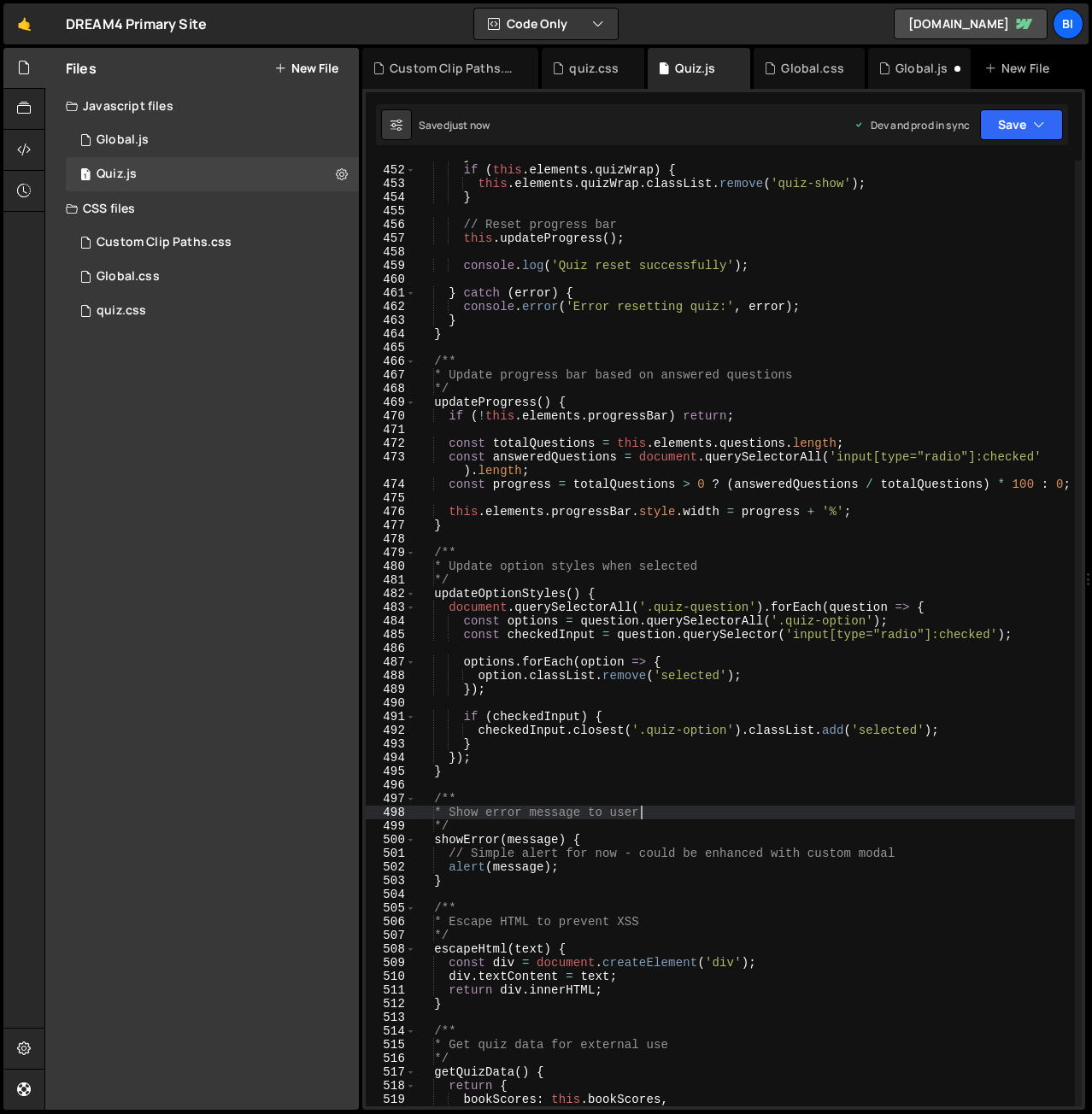
click at [662, 815] on div "} if ( this . elements . quizWrap ) { this . elements . quizWrap . classList . …" at bounding box center [745, 636] width 659 height 973
click at [995, 118] on button "Save" at bounding box center [1021, 124] width 83 height 31
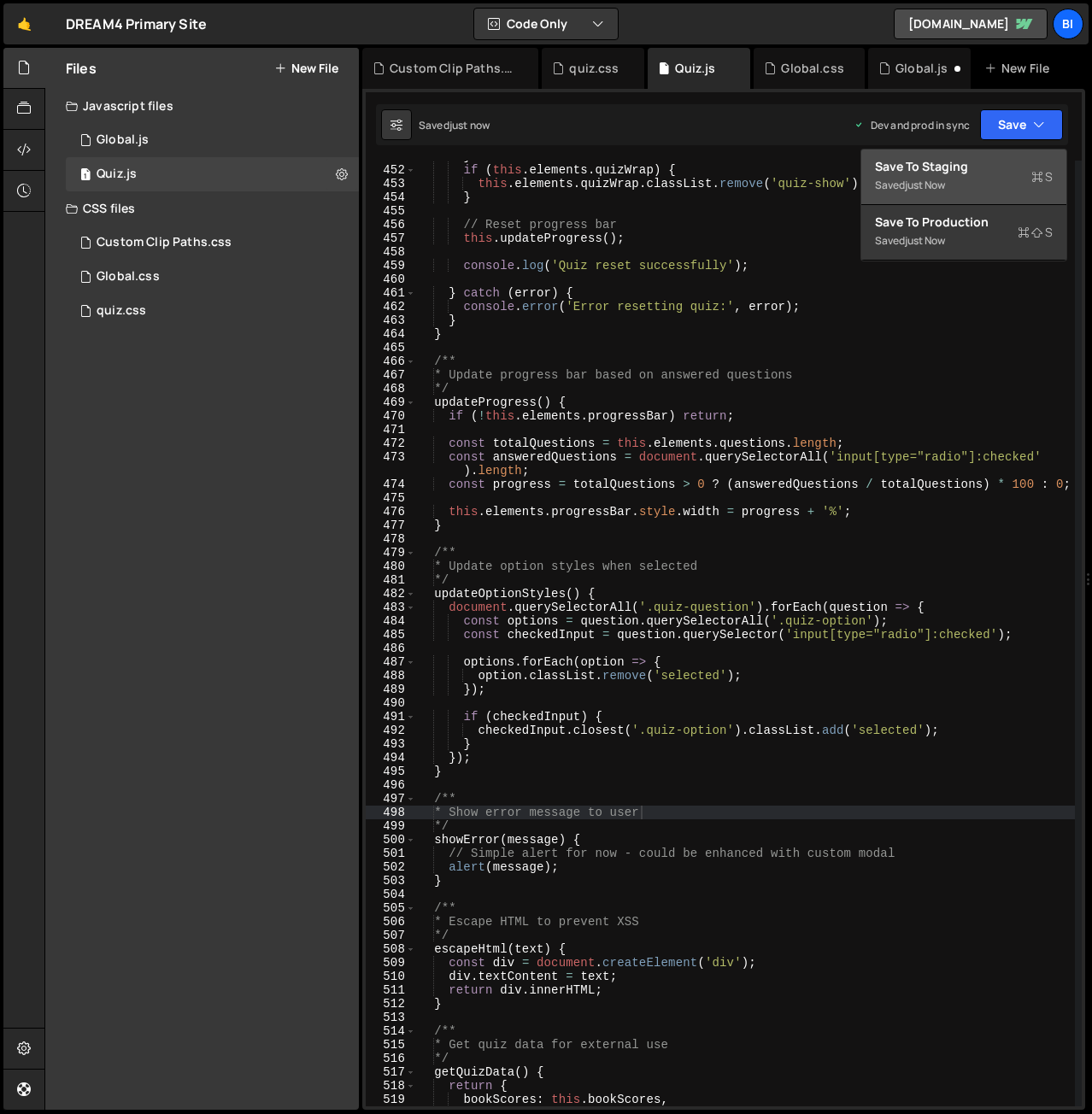
click at [920, 185] on div "just now" at bounding box center [924, 185] width 40 height 15
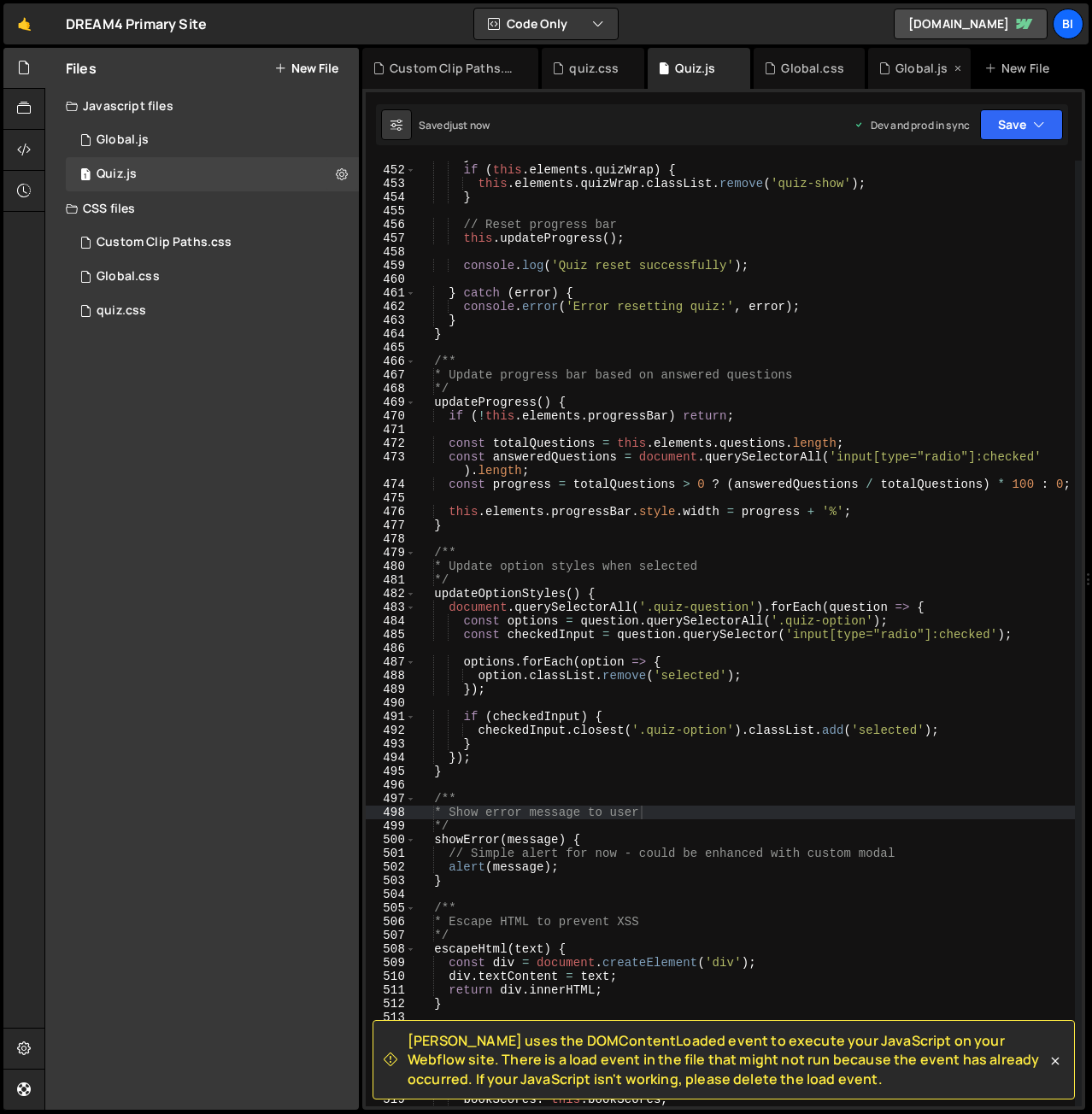
click at [908, 71] on div "Global.js" at bounding box center [921, 68] width 52 height 17
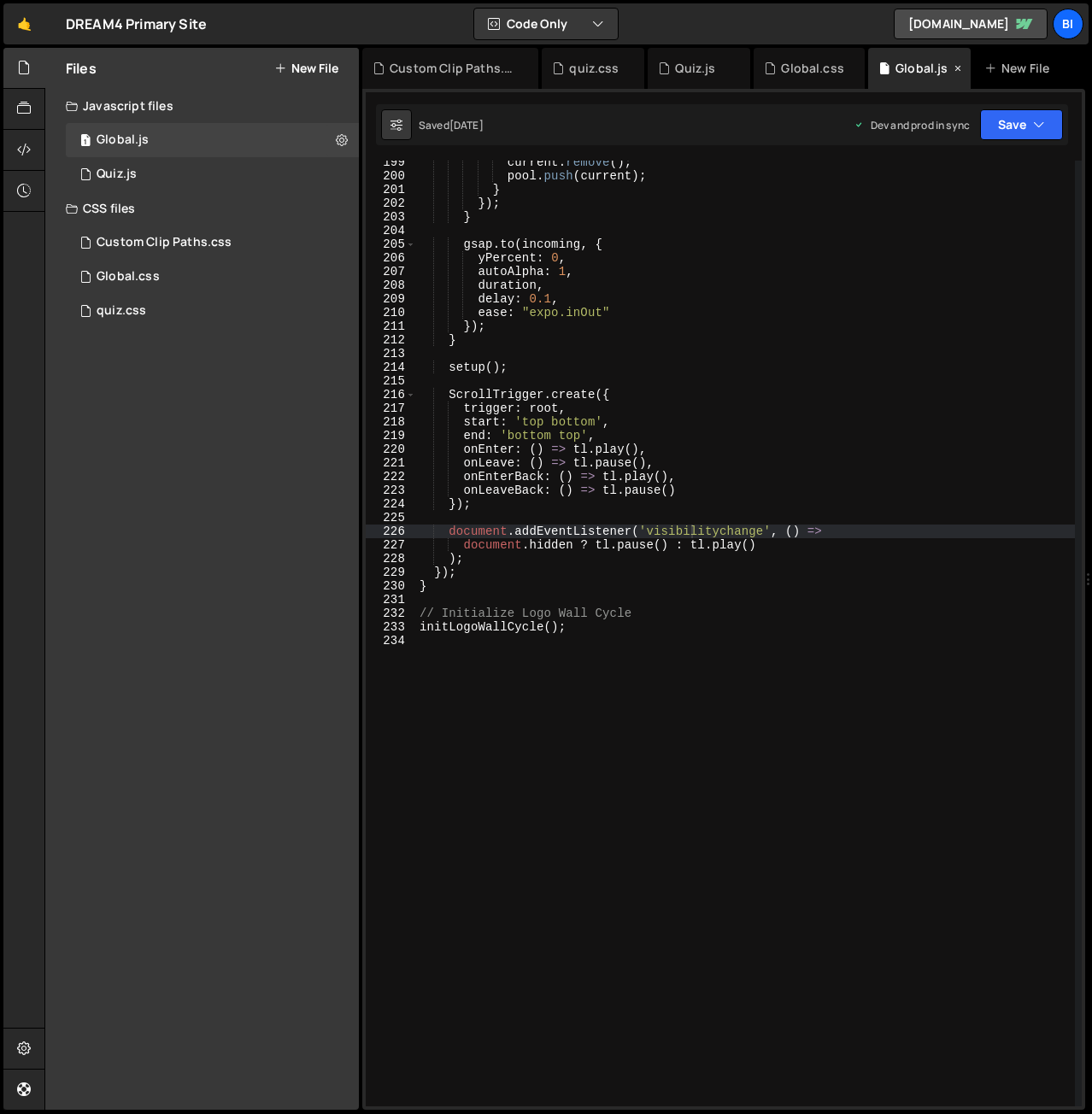
click at [961, 68] on icon at bounding box center [958, 68] width 12 height 17
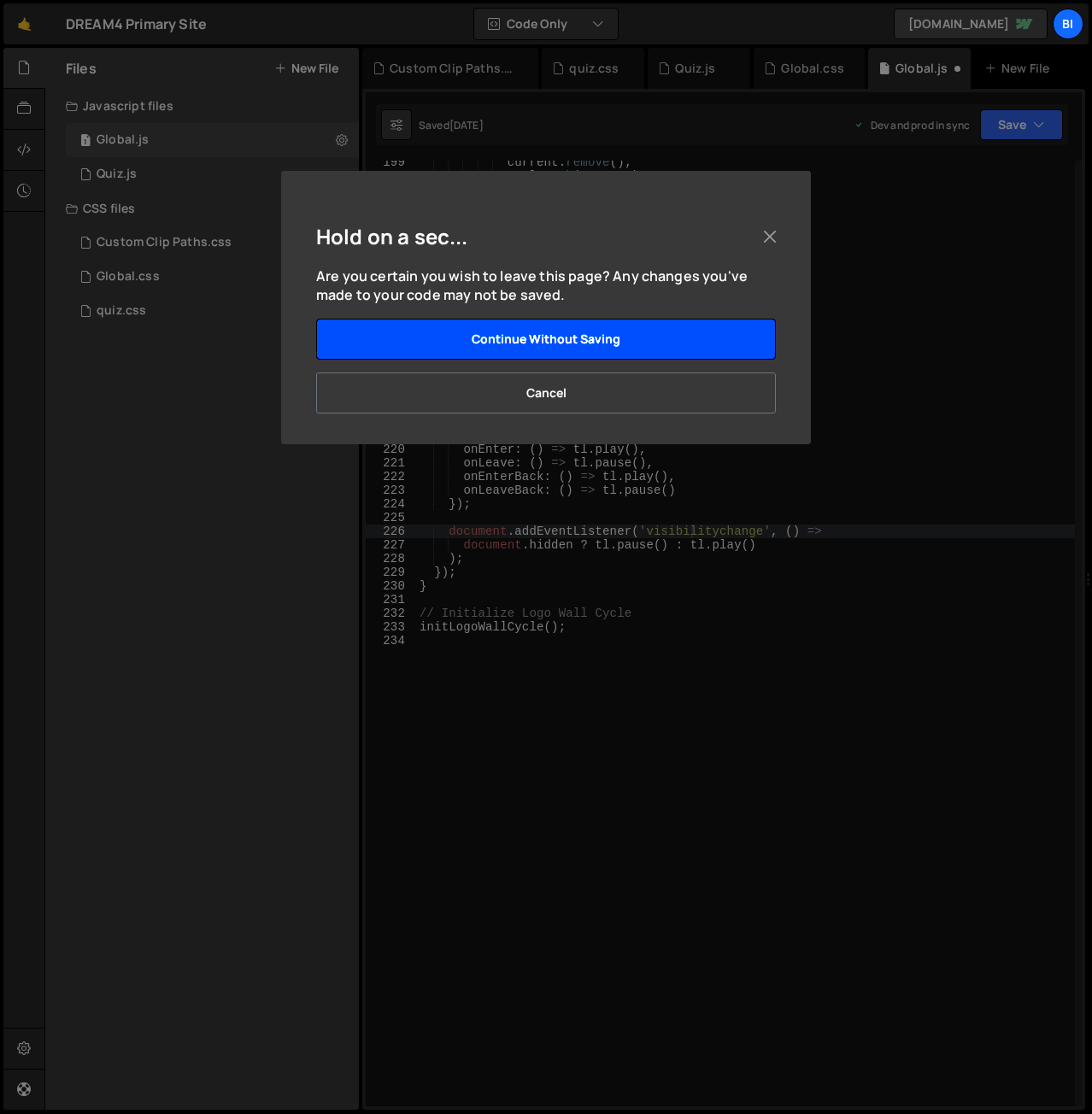
click at [648, 339] on button "Continue without saving" at bounding box center [546, 339] width 460 height 41
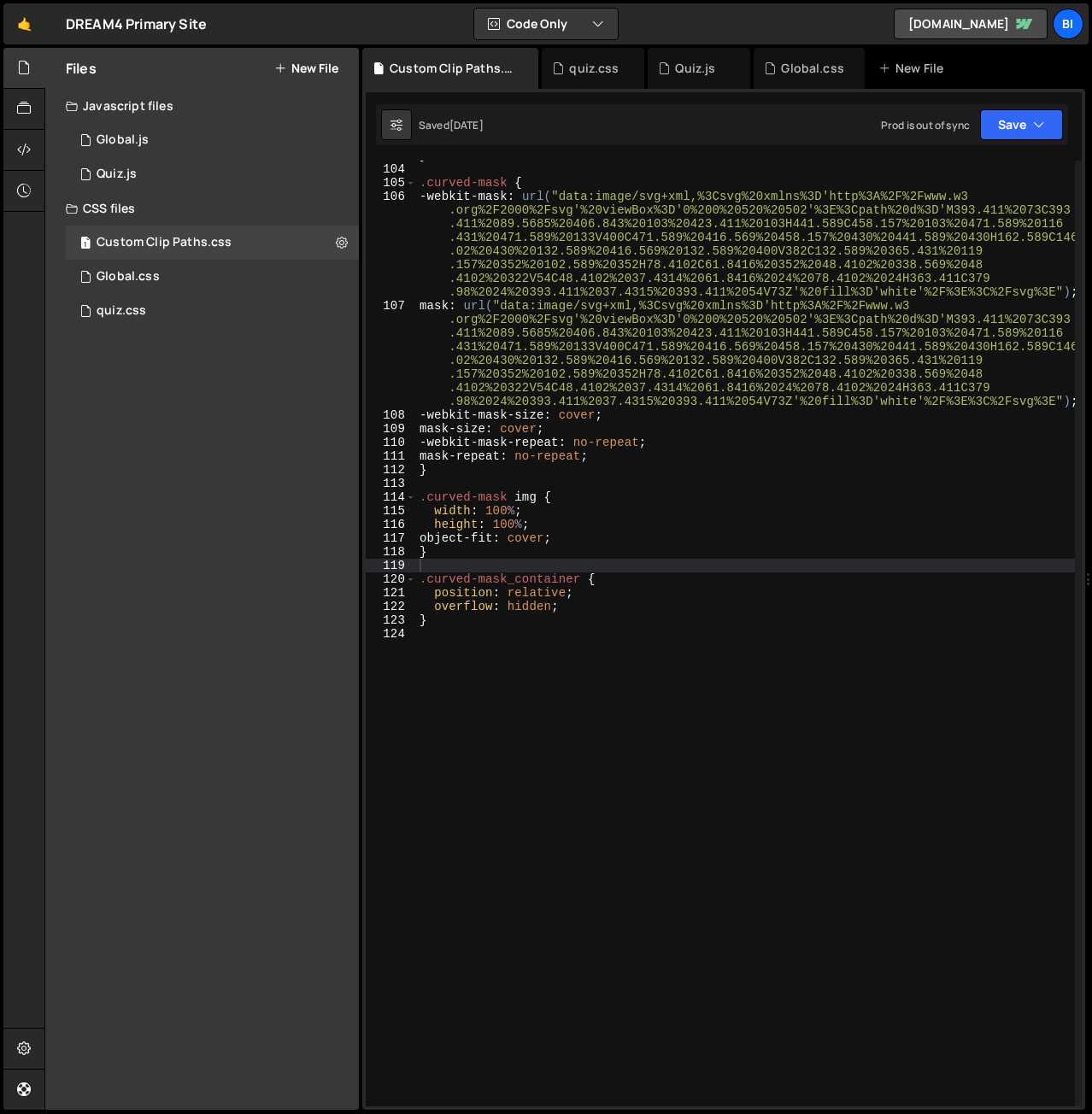
scroll to position [1721, 0]
click at [677, 62] on div "Quiz.js" at bounding box center [695, 68] width 40 height 17
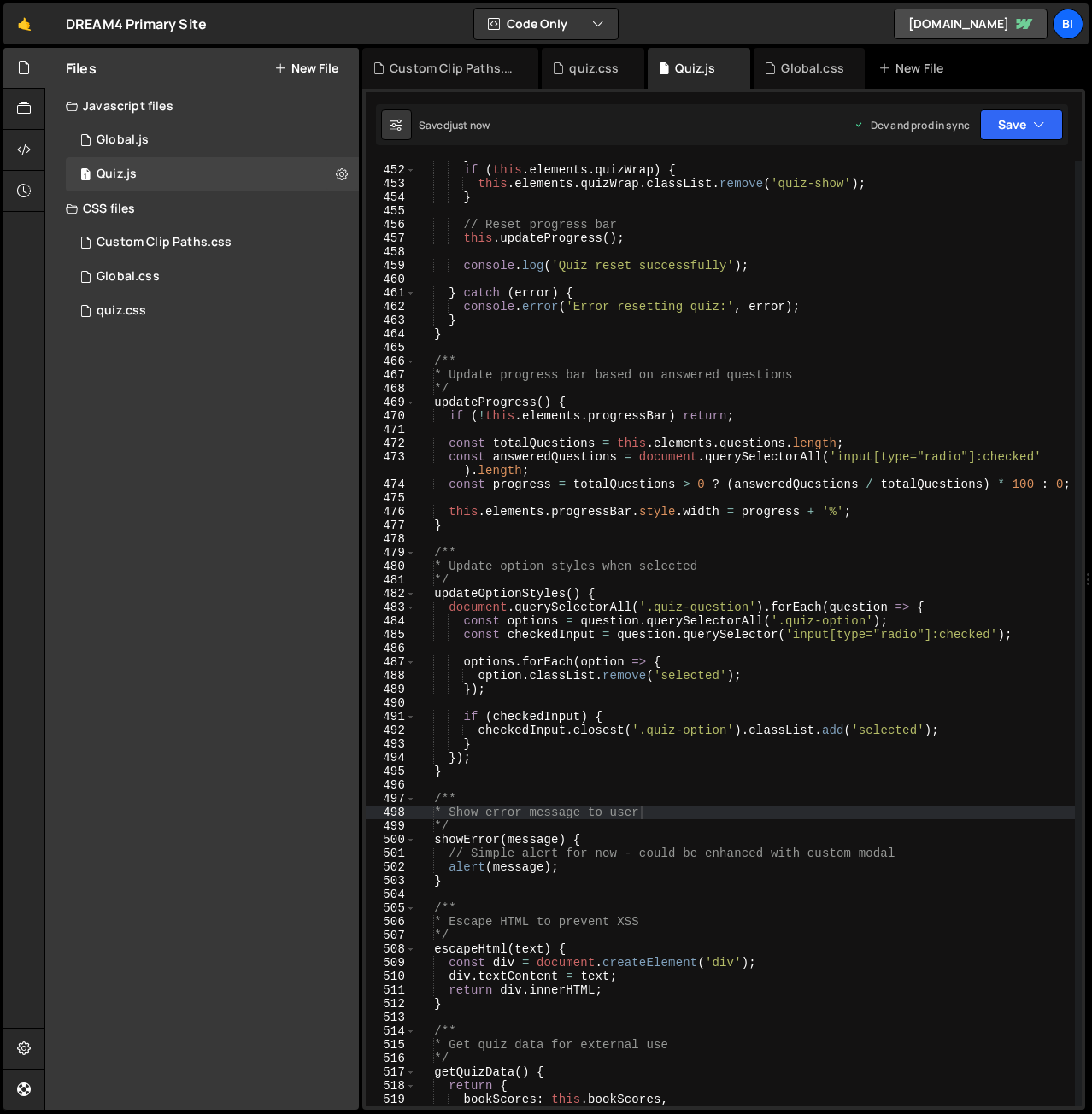
type textarea "const answeredQuestions = document.querySelectorAll('input[type="radio"]:checke…"
click at [567, 465] on div "} if ( this . elements . quizWrap ) { this . elements . quizWrap . classList . …" at bounding box center [745, 636] width 659 height 973
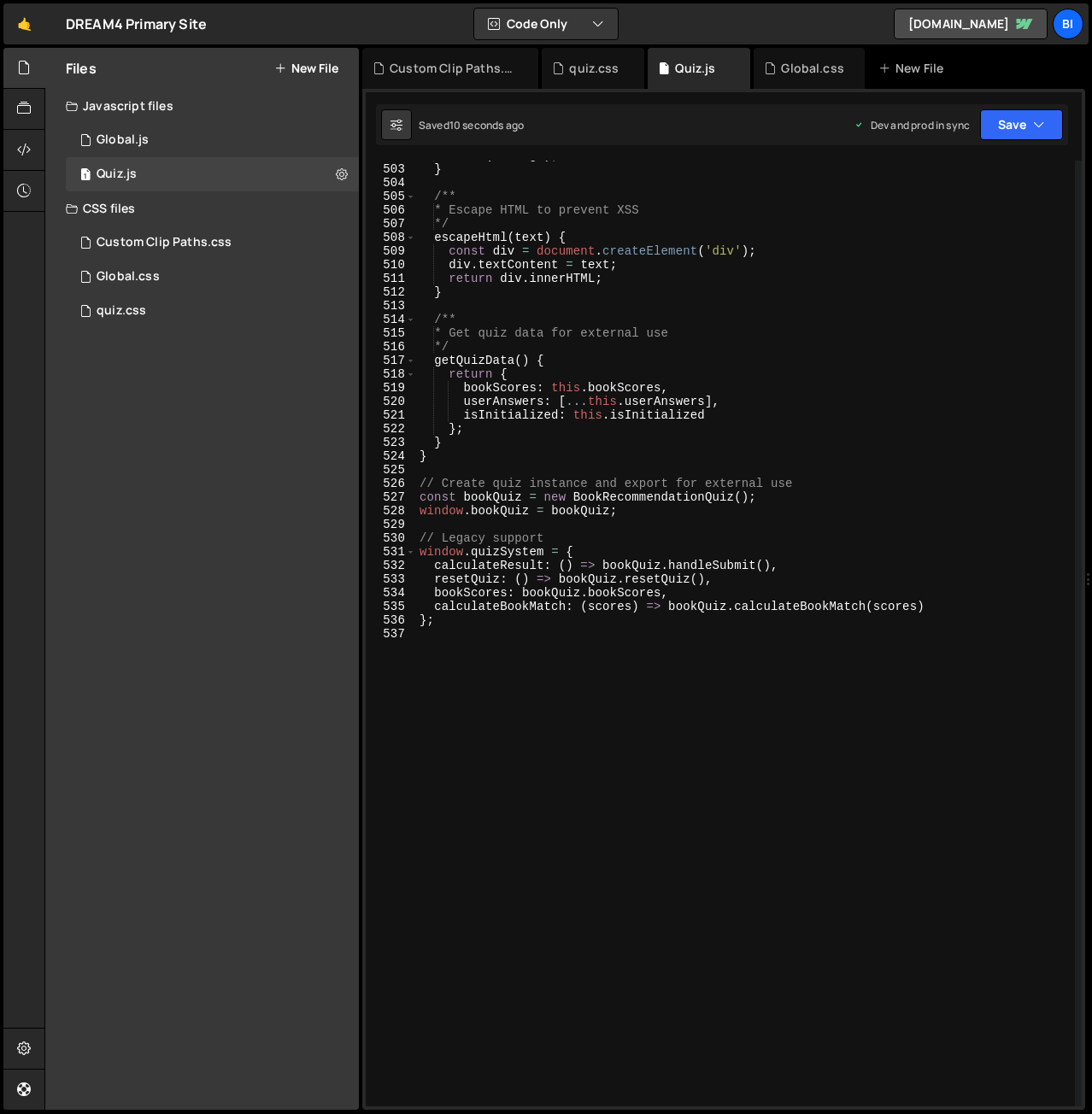
scroll to position [7053, 0]
click at [1007, 130] on button "Save" at bounding box center [1021, 124] width 83 height 31
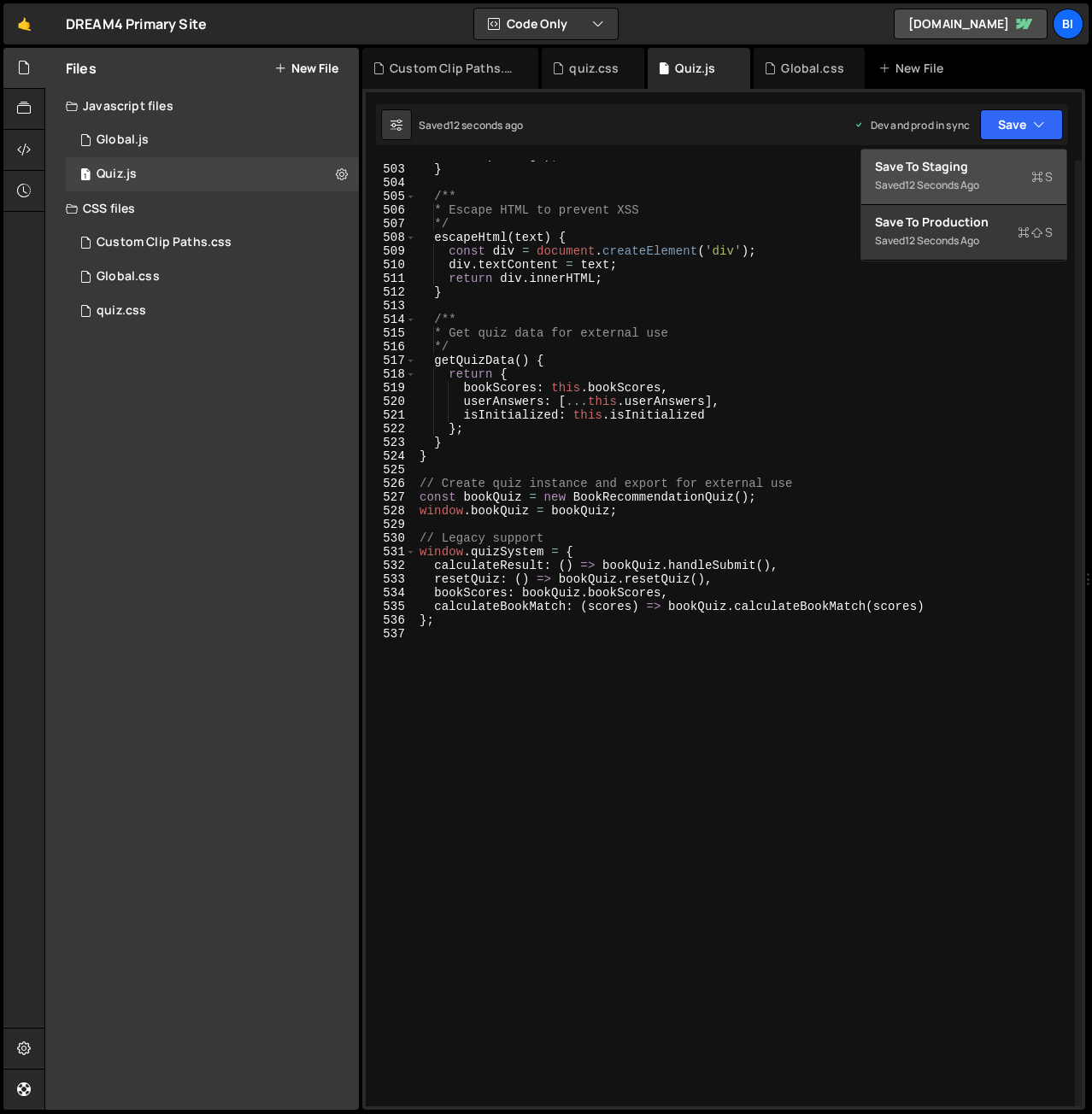
click at [930, 182] on div "12 seconds ago" at bounding box center [942, 185] width 75 height 15
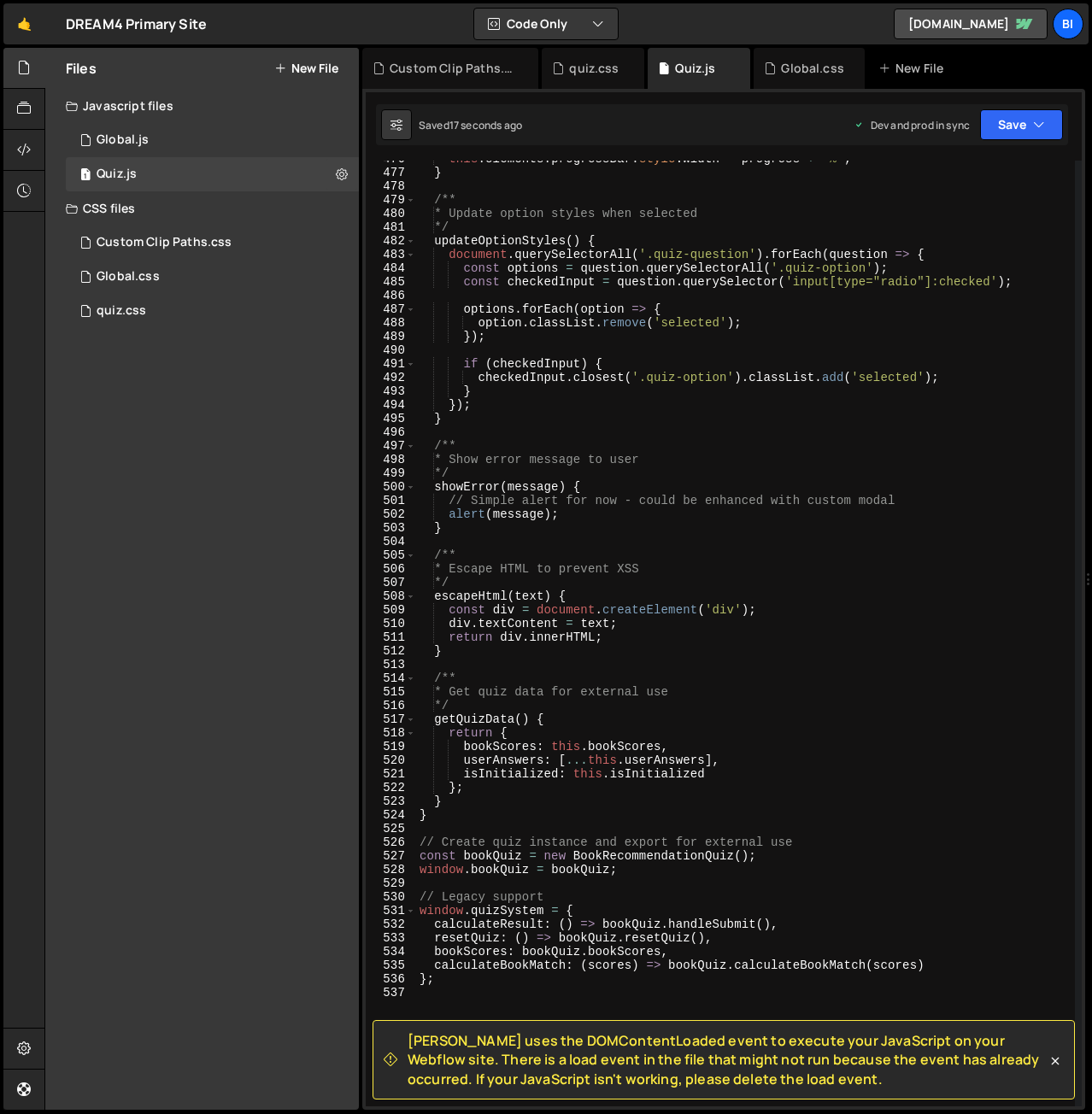
scroll to position [6693, 0]
click at [585, 355] on div "this . elements . progressBar . style . width = progress + '%' ; } /** * Update…" at bounding box center [745, 638] width 659 height 973
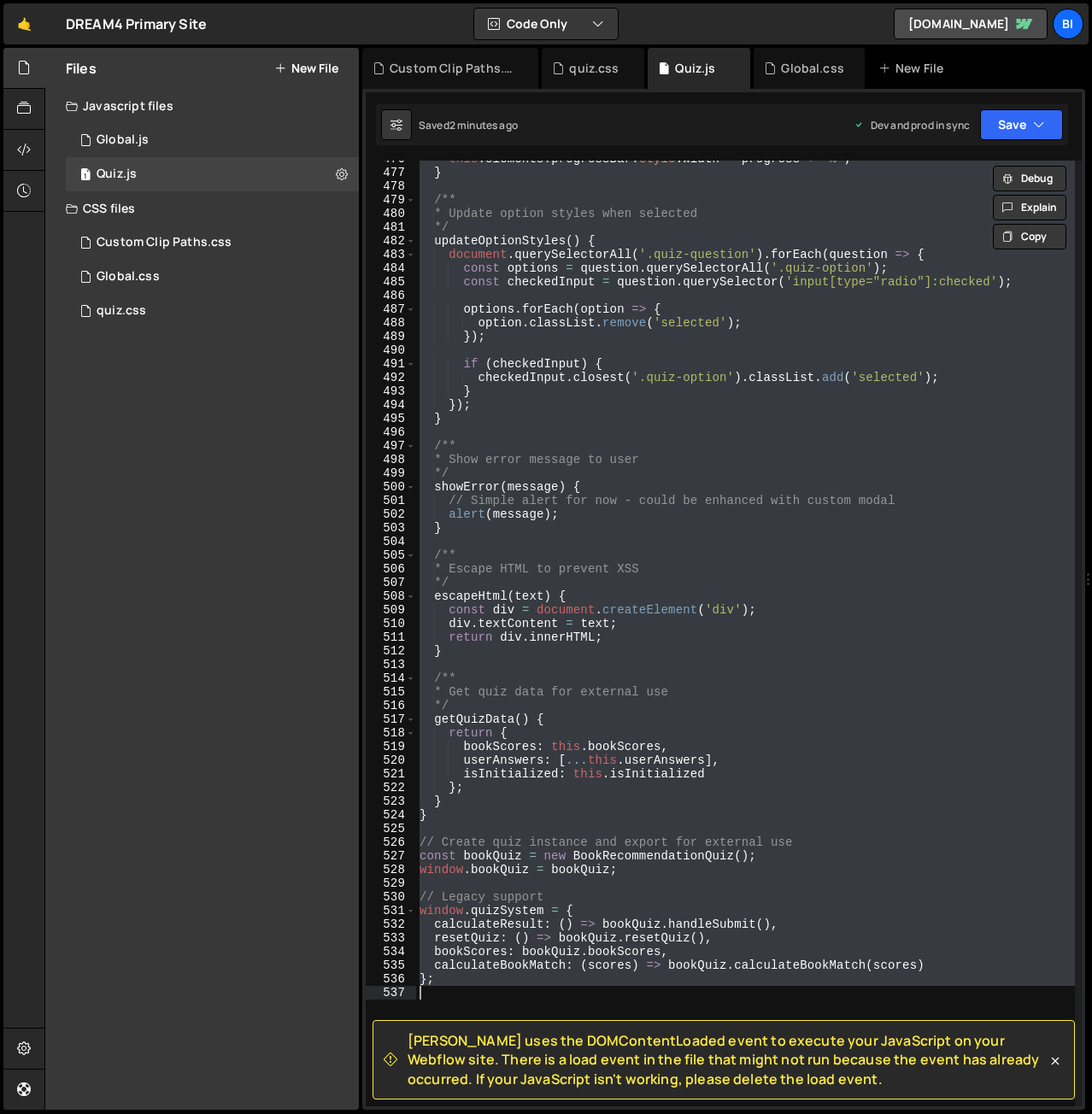
paste textarea
type textarea "}"
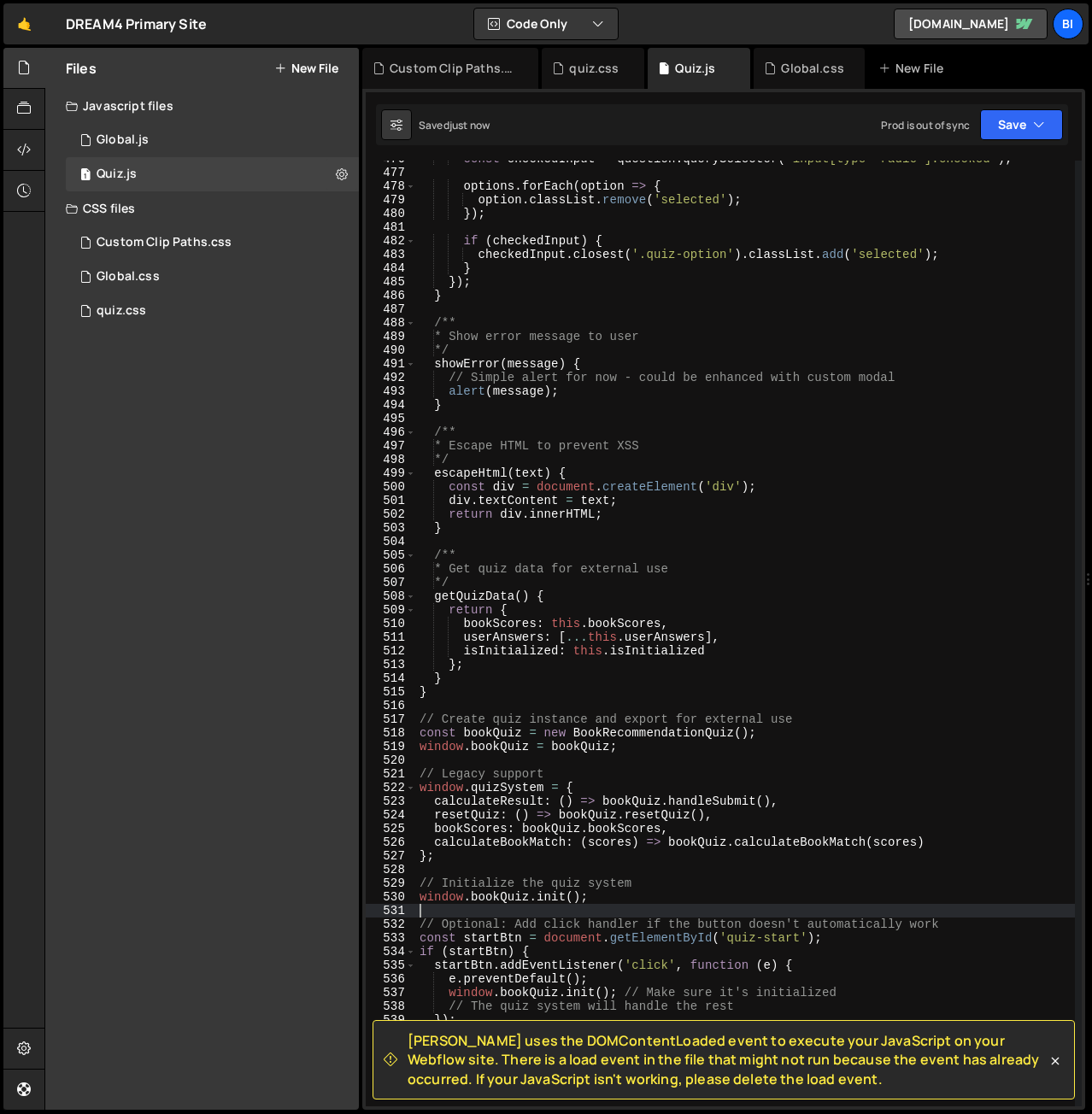
type textarea "window.quizSystem = {"
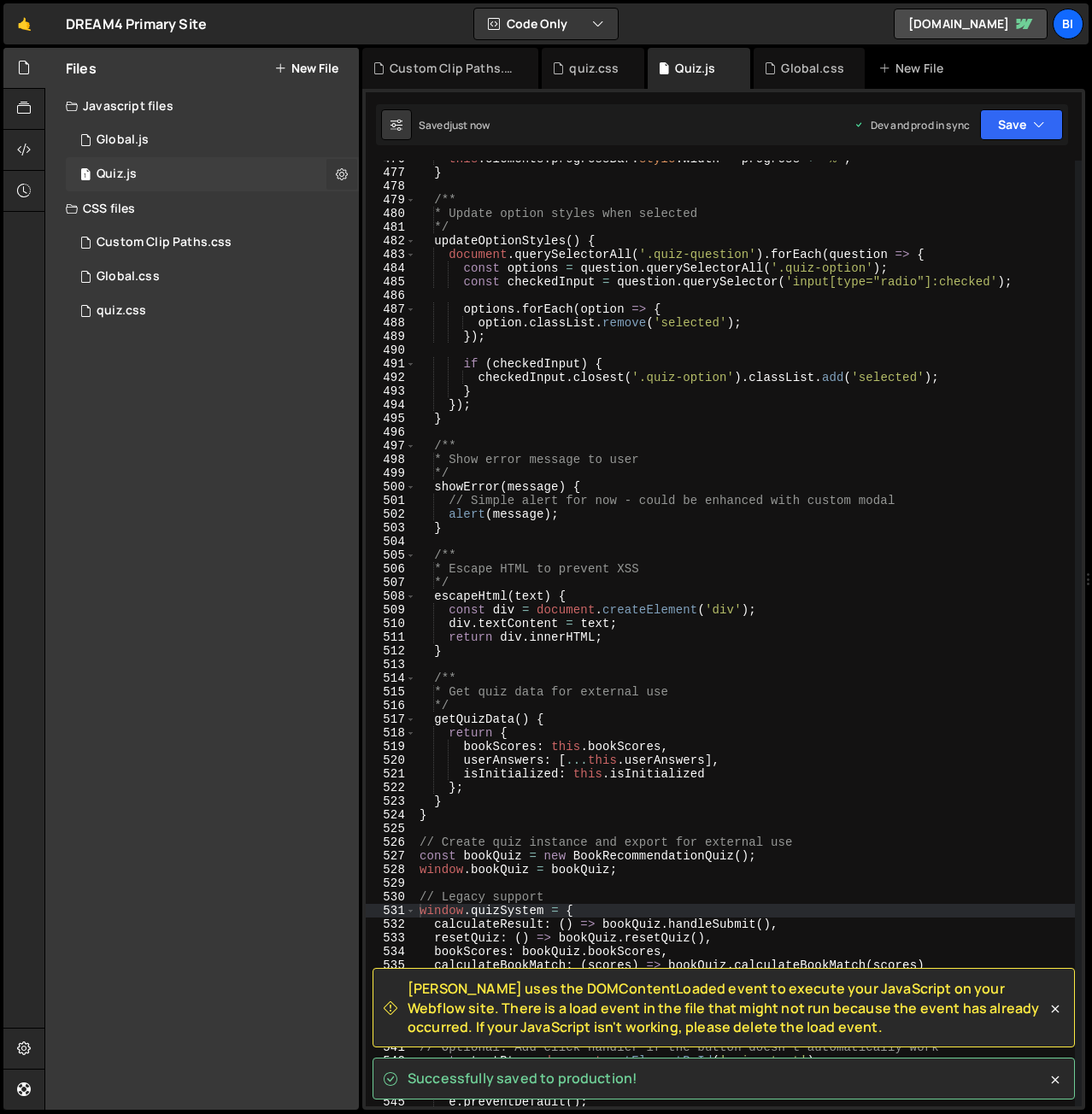
click at [344, 174] on icon at bounding box center [342, 173] width 12 height 16
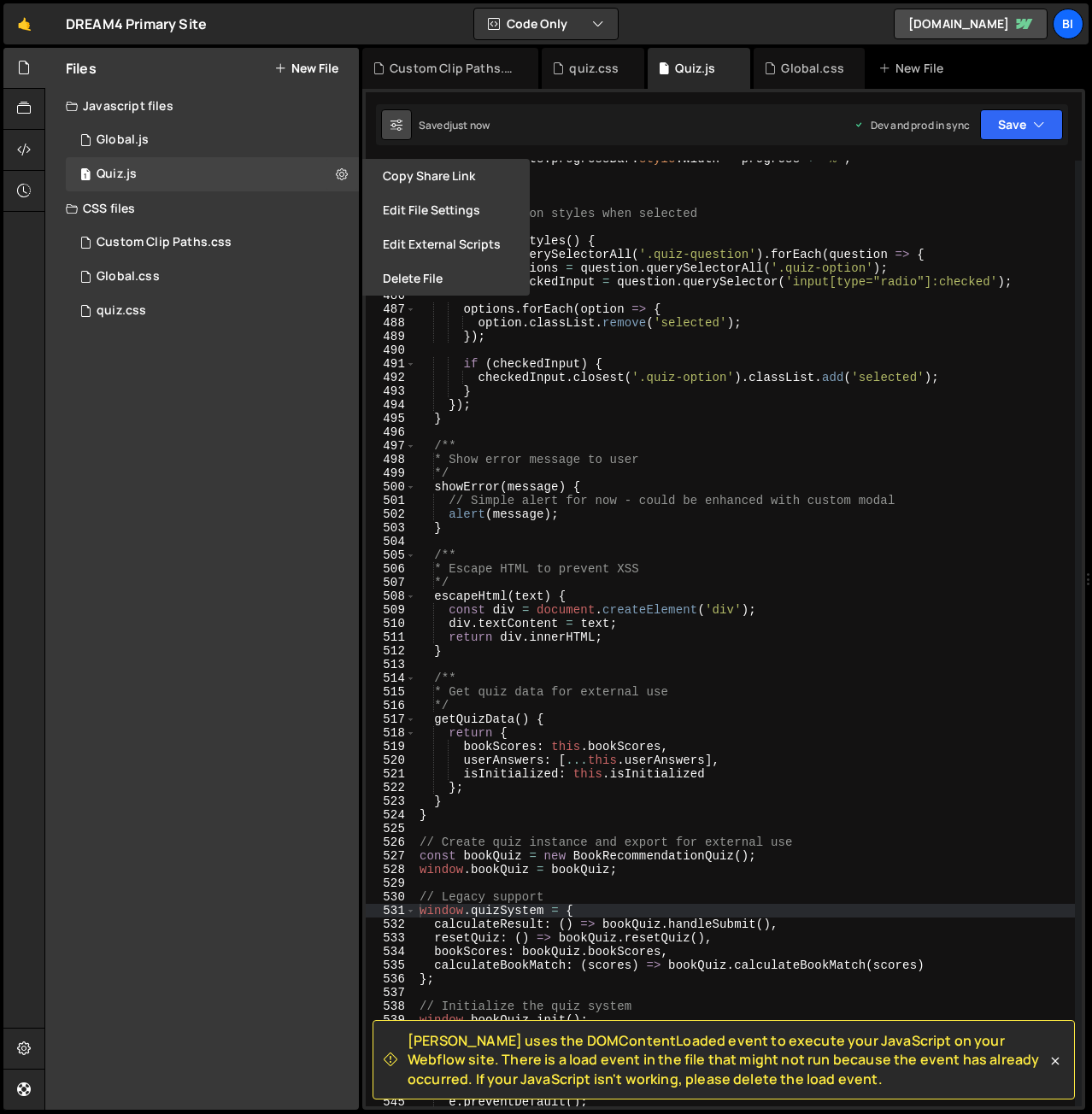
click at [402, 126] on button at bounding box center [396, 124] width 31 height 31
select select "editor"
select select "ace/theme/tomorrow_night"
type input "14"
checkbox input "true"
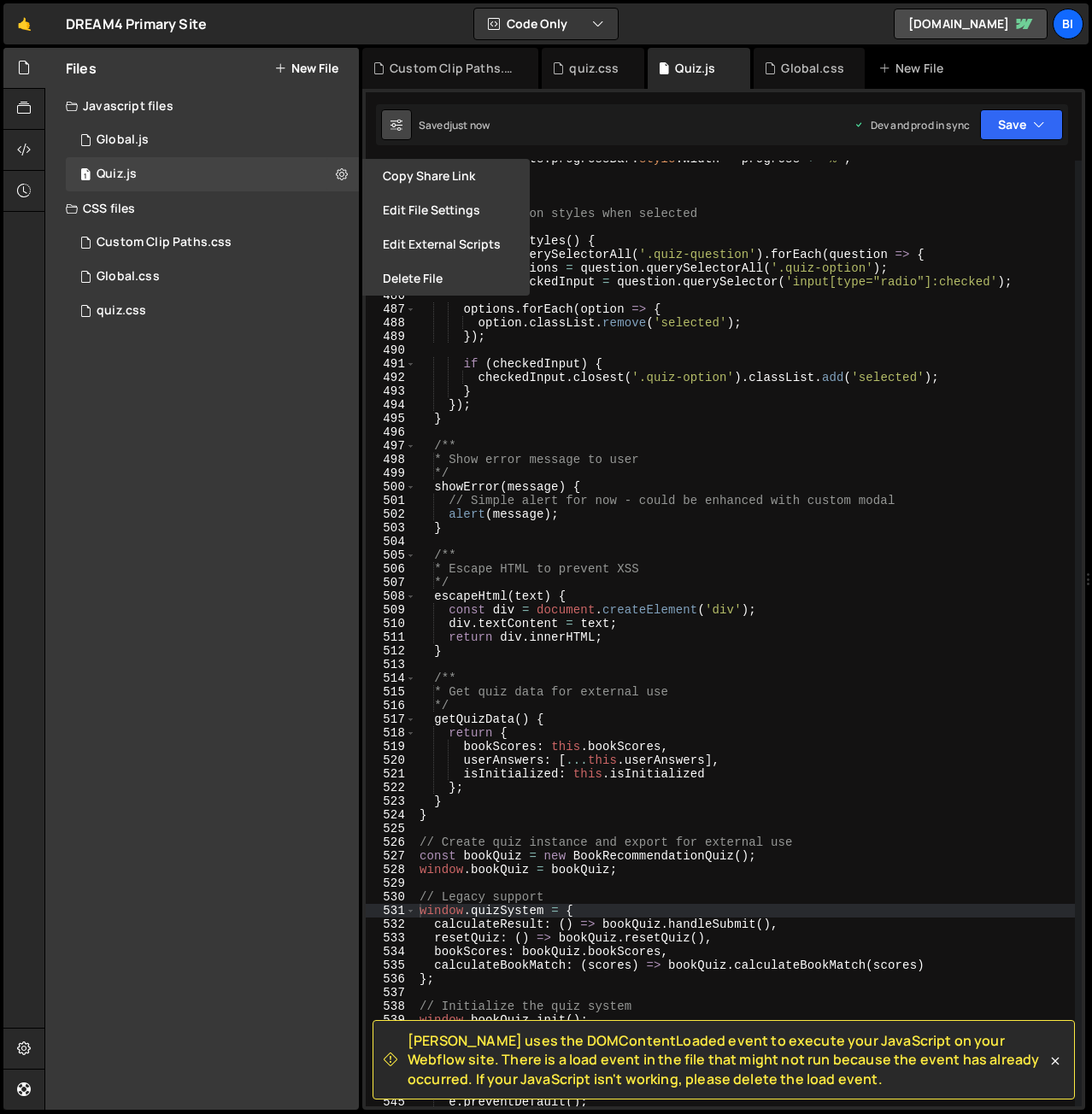
checkbox input "true"
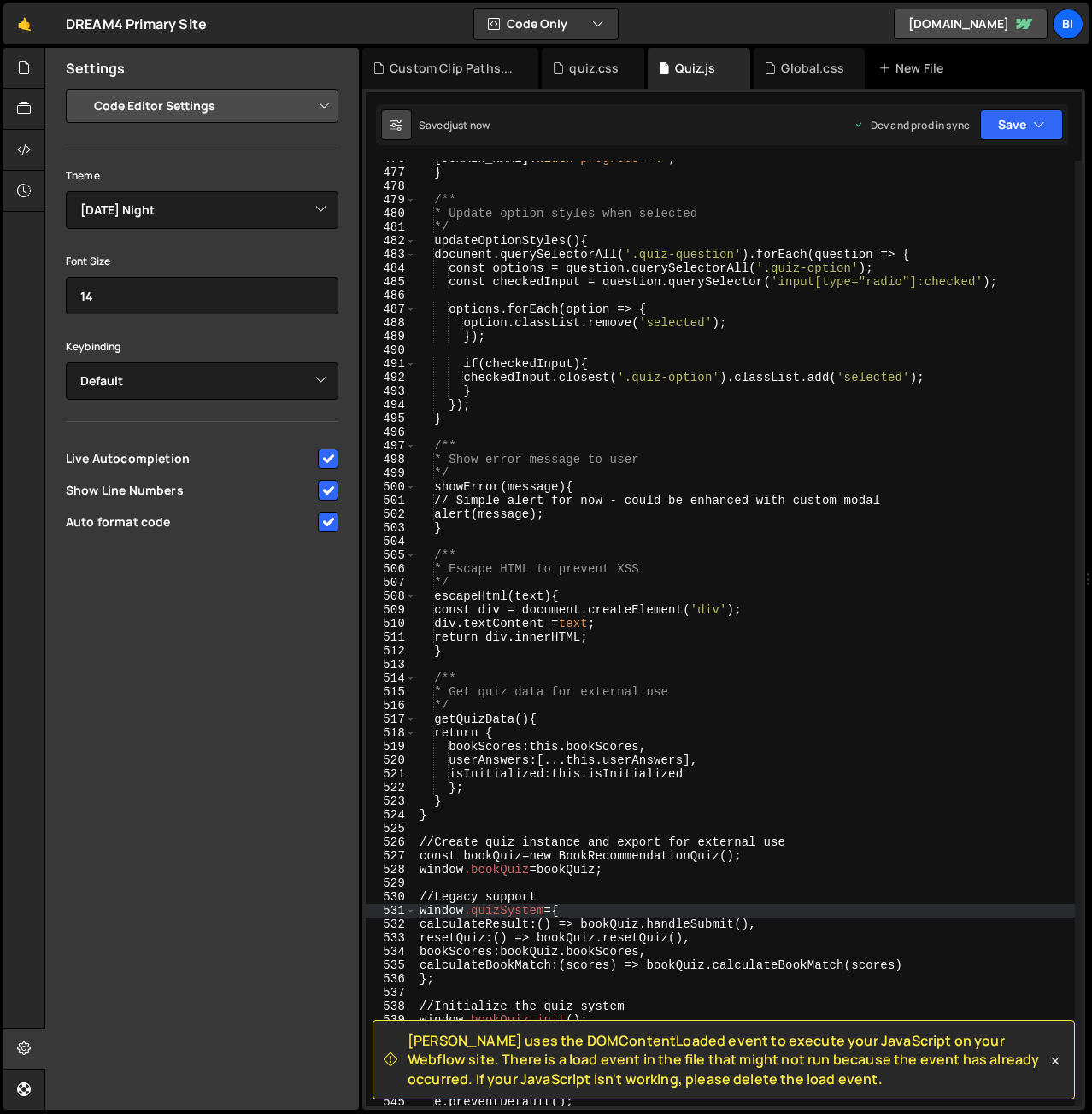
click at [395, 119] on icon at bounding box center [396, 125] width 12 height 17
click at [584, 203] on div "this .elements.progressBar.style.width = progress + ' % ' ; } /** * Update opti…" at bounding box center [745, 638] width 659 height 973
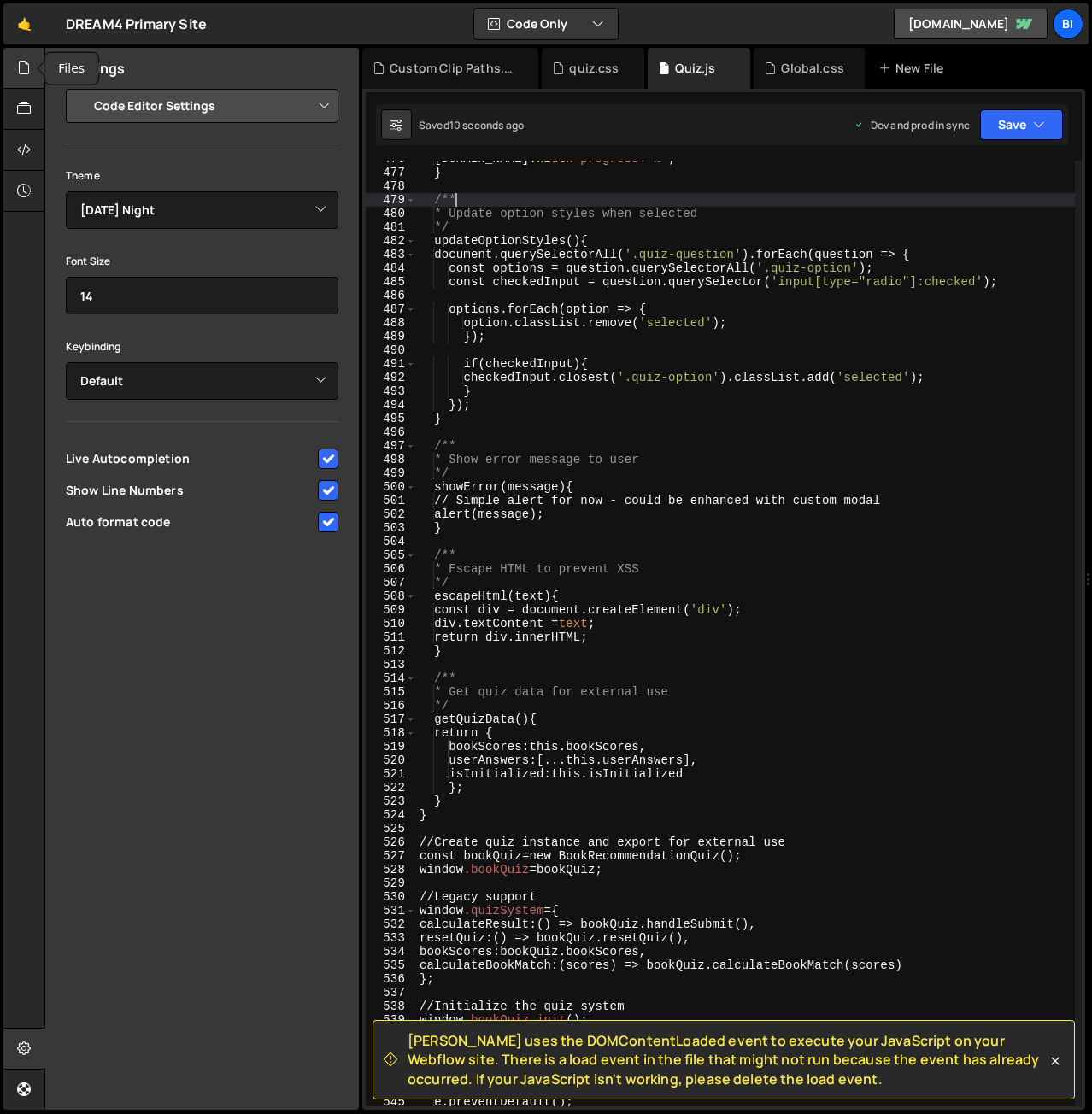
click at [14, 83] on div at bounding box center [24, 68] width 42 height 41
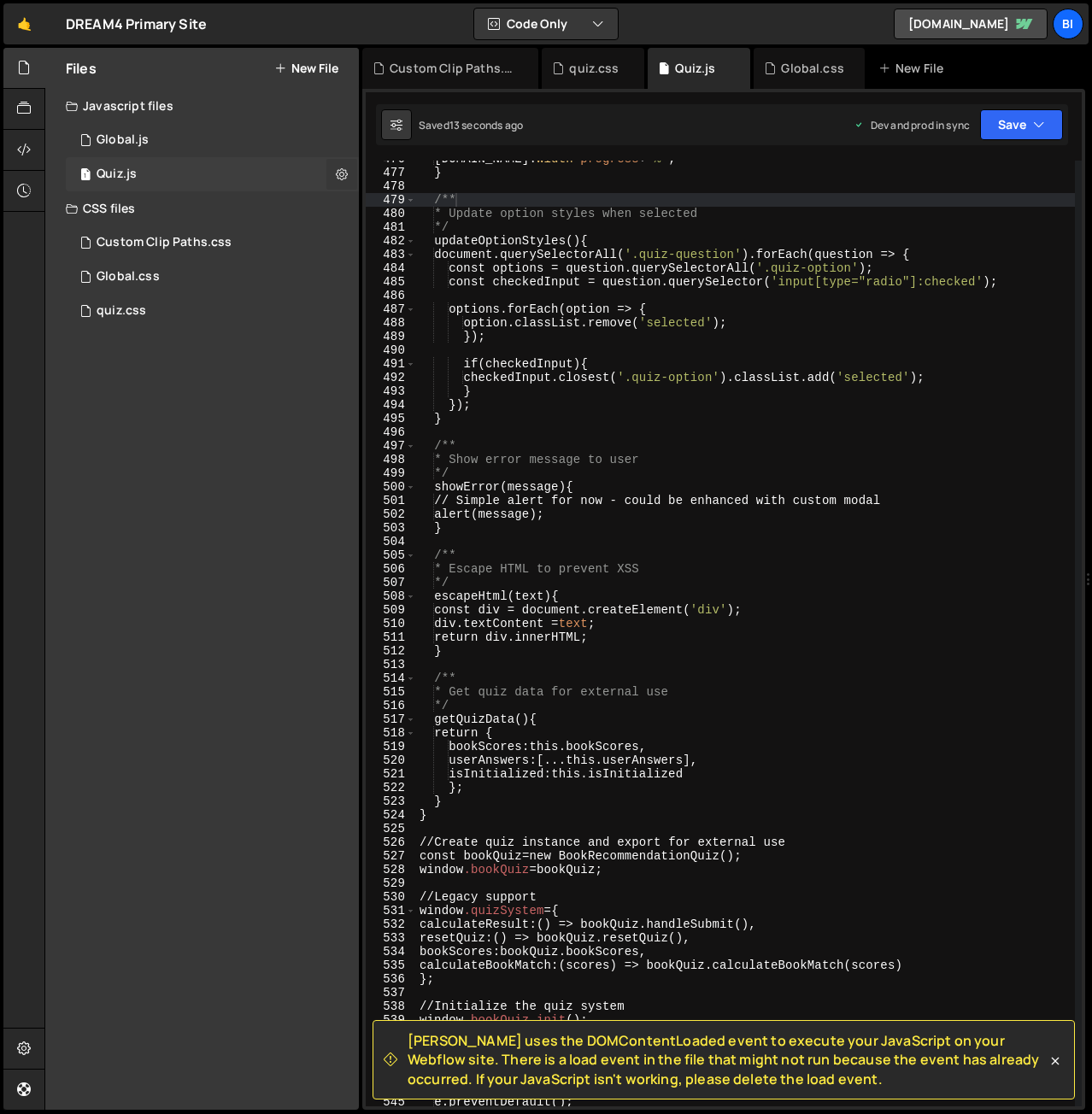
click at [337, 173] on icon at bounding box center [342, 173] width 12 height 16
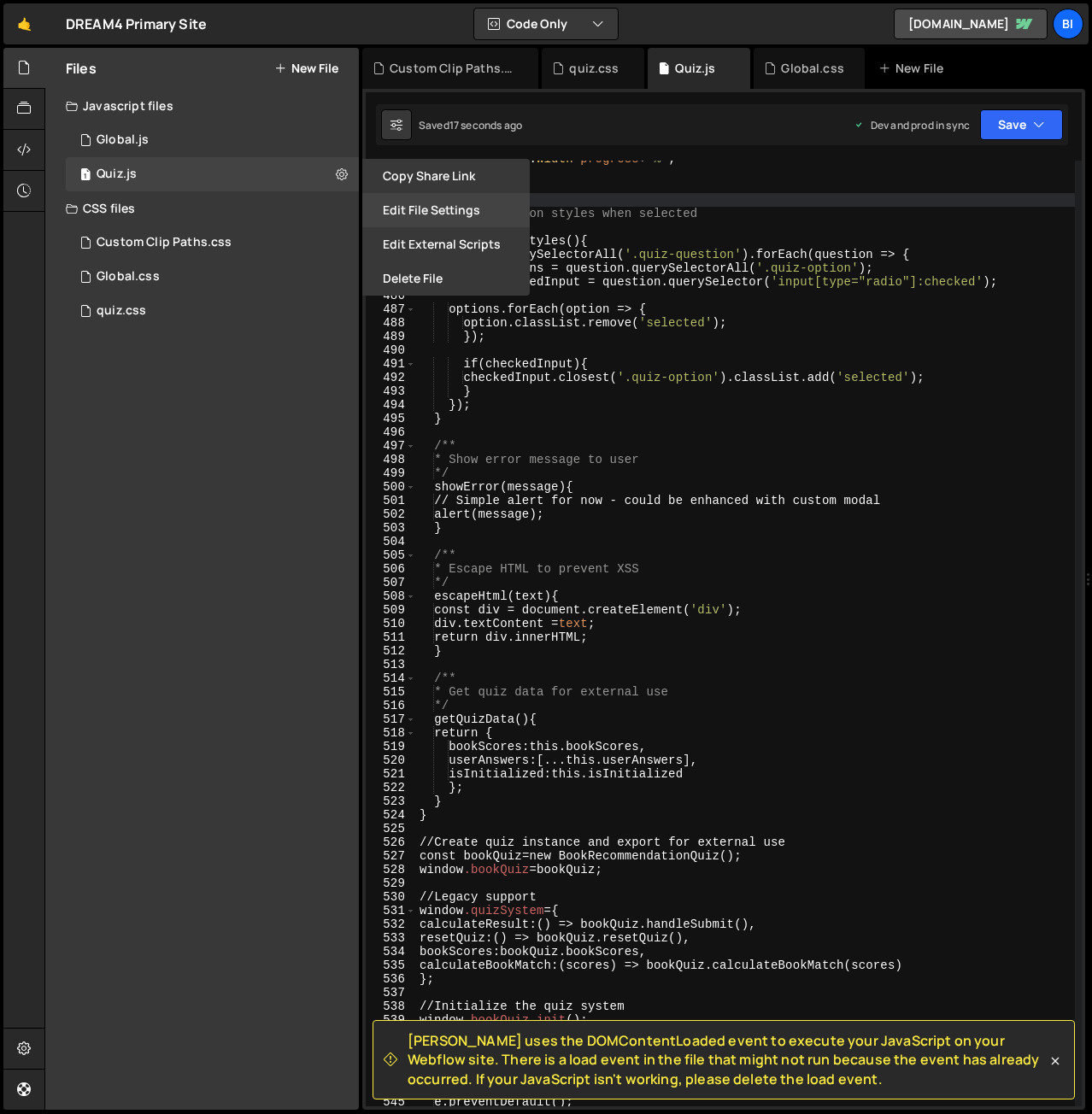
click at [450, 221] on button "Edit File Settings" at bounding box center [446, 210] width 168 height 34
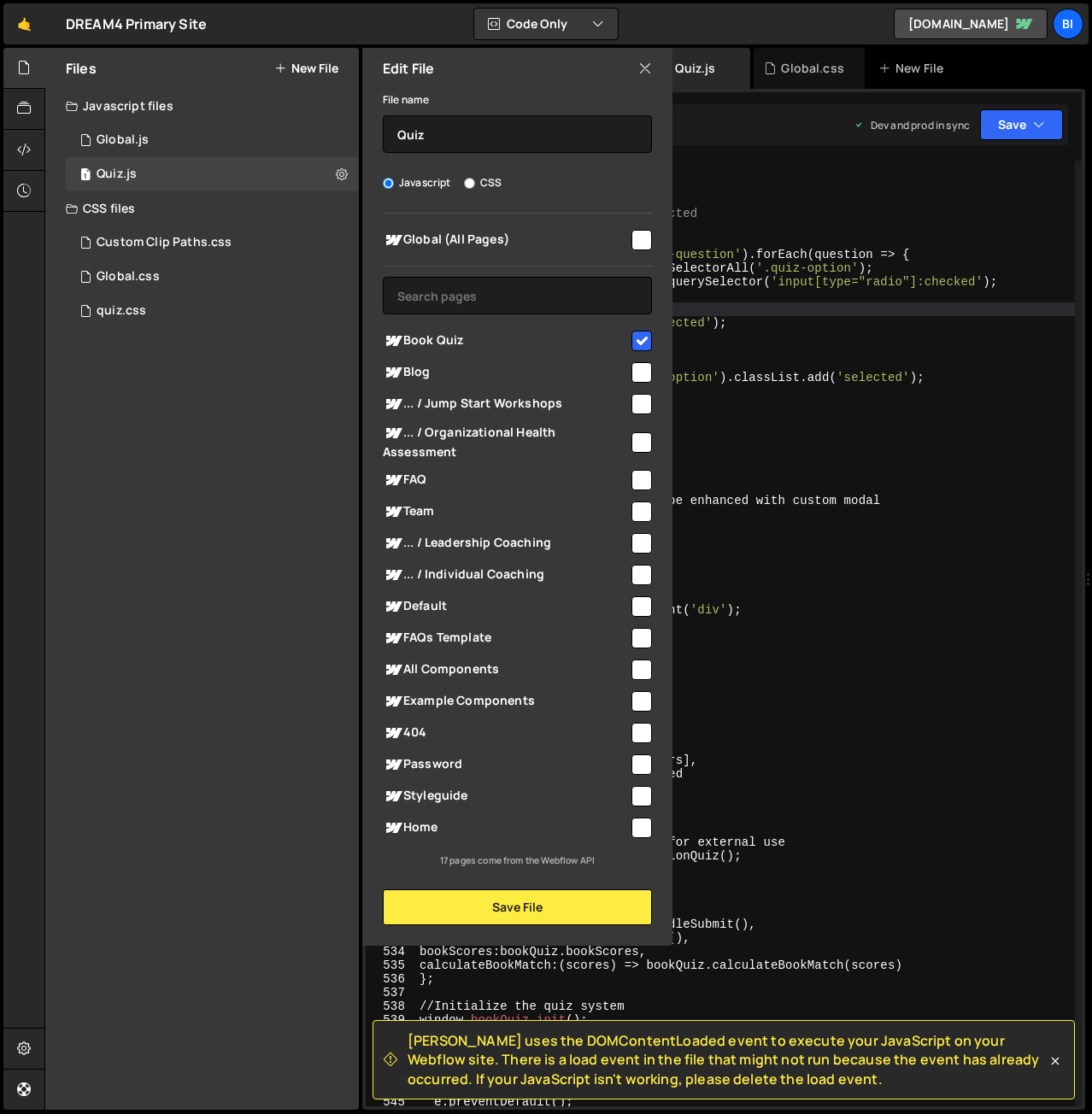
click at [727, 311] on div "[DOMAIN_NAME]. width = progress + ' % ' ; } /** * Update option styles when sel…" at bounding box center [745, 638] width 659 height 973
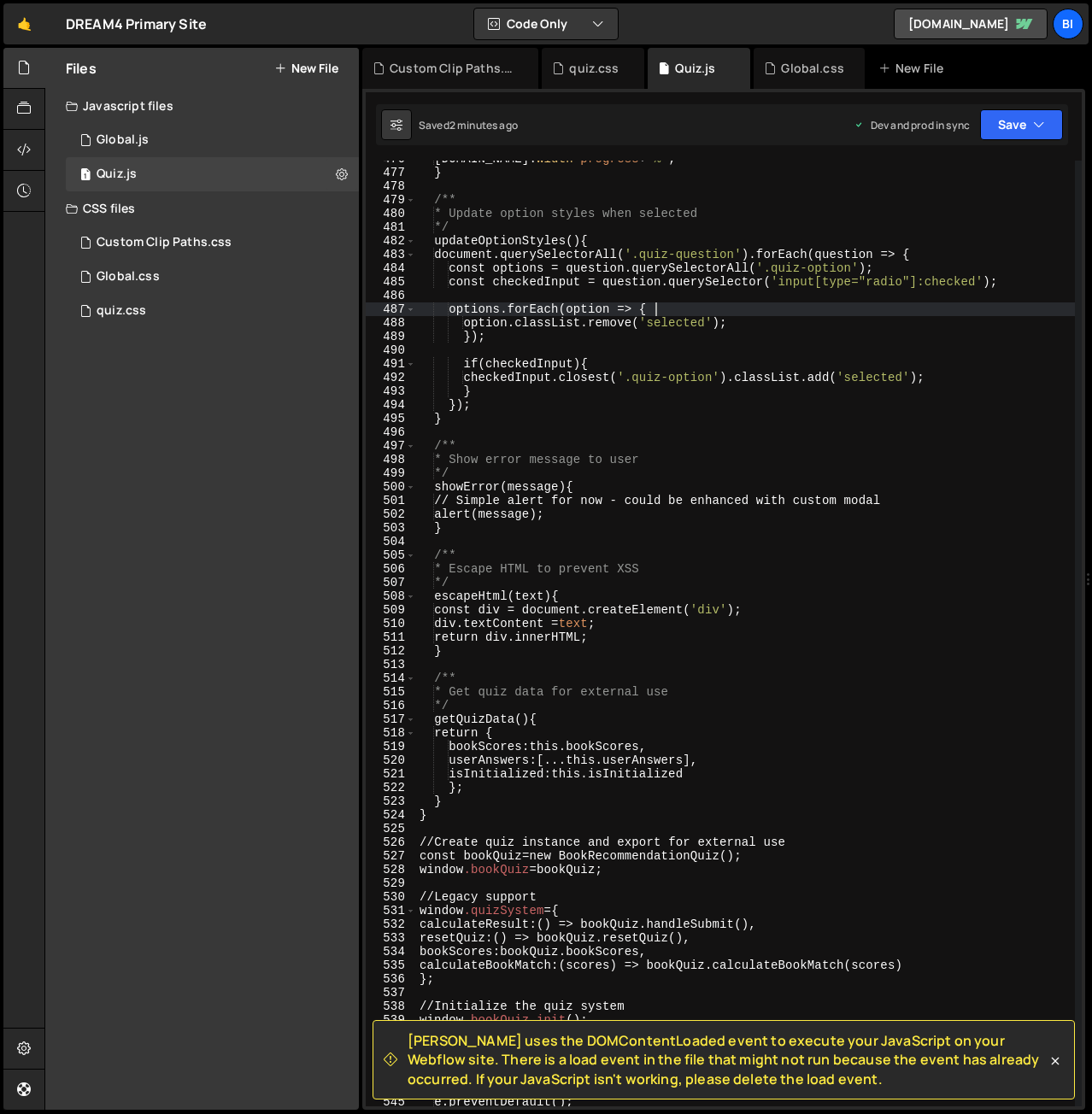
click at [574, 211] on div "[DOMAIN_NAME]. width = progress + ' % ' ; } /** * Update option styles when sel…" at bounding box center [745, 638] width 659 height 973
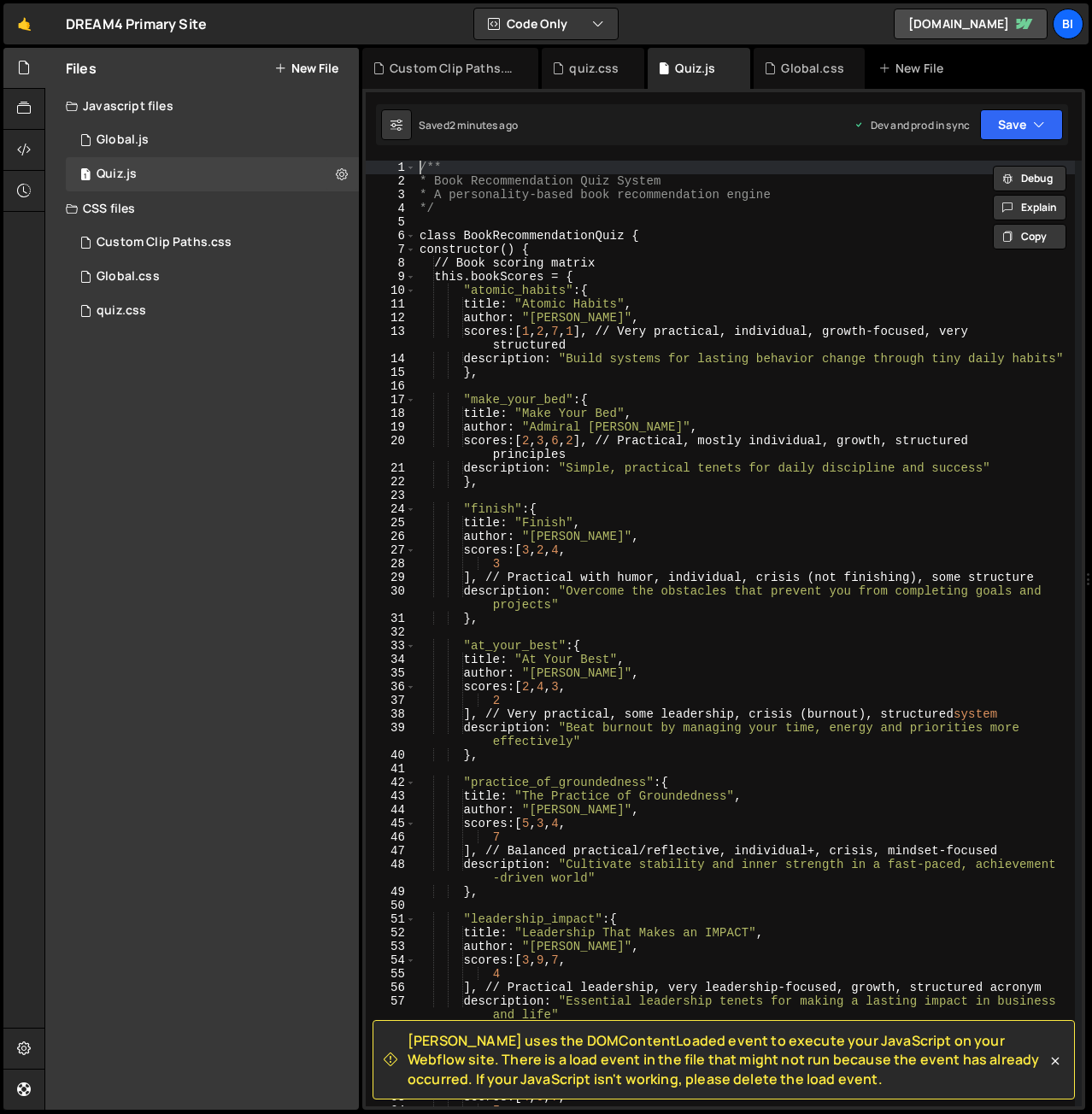
scroll to position [0, 0]
type textarea "/**"
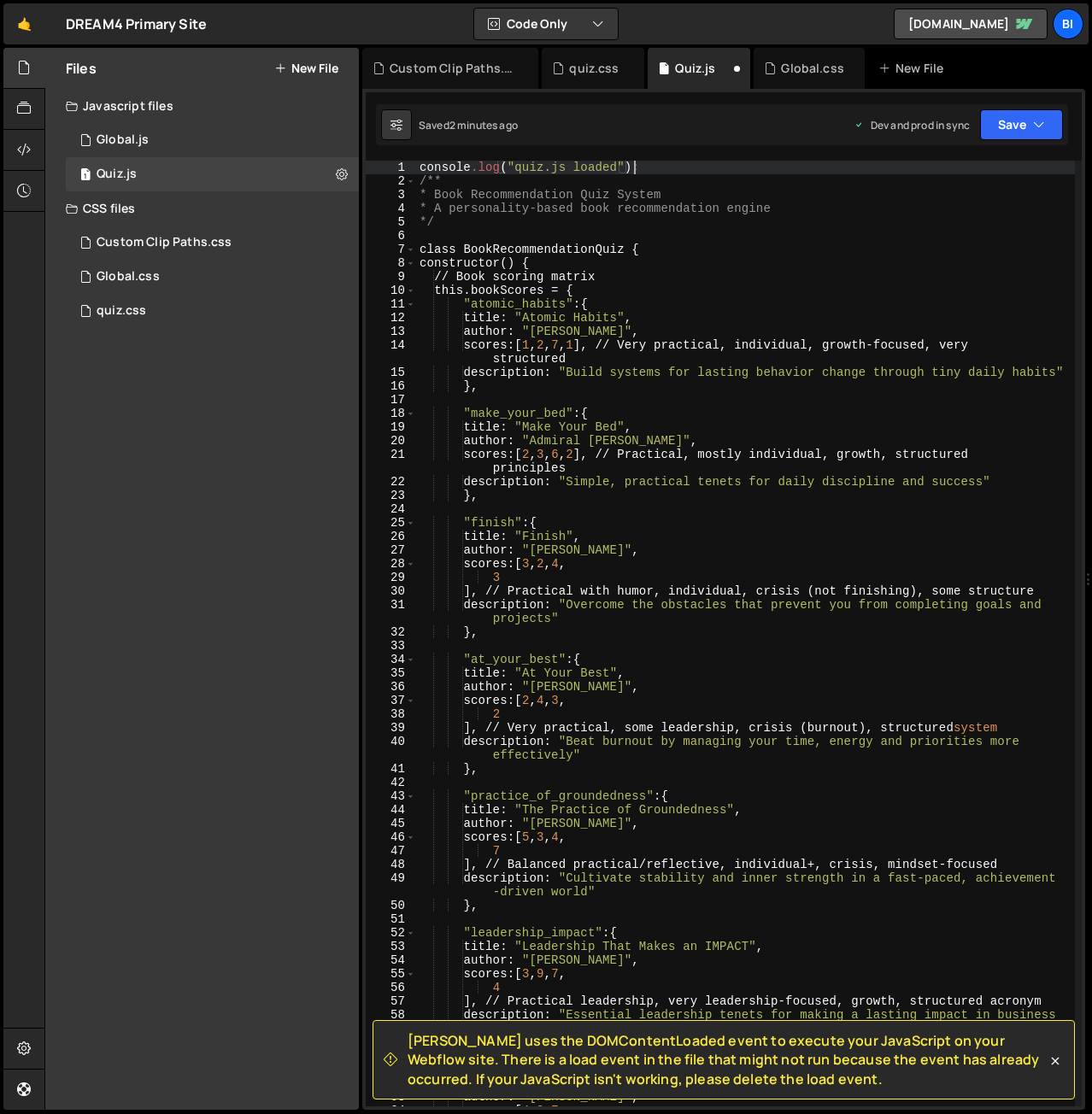
scroll to position [0, 14]
type textarea "console.log("quiz.js loaded");"
